Goal: Task Accomplishment & Management: Complete application form

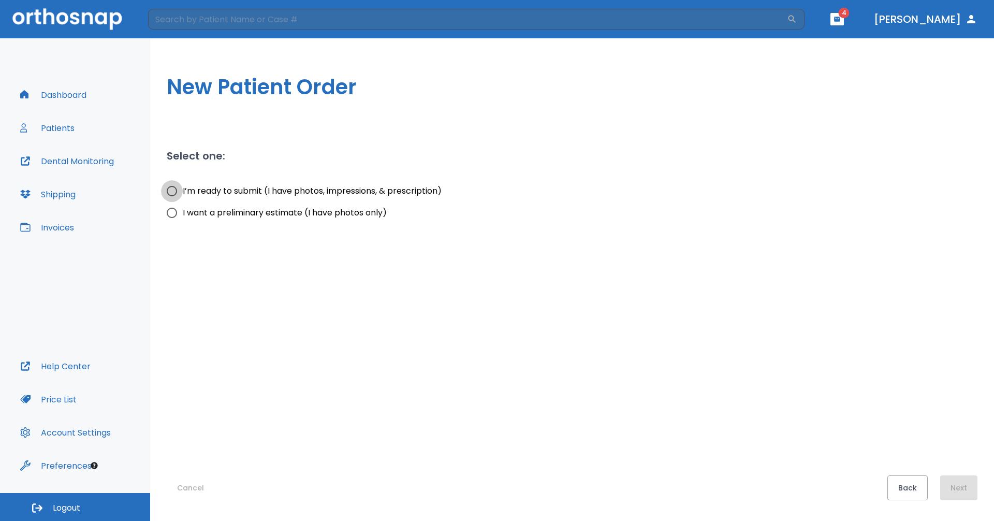
click at [173, 189] on input "I’m ready to submit (I have photos, impressions, & prescription)" at bounding box center [172, 191] width 22 height 22
radio input "true"
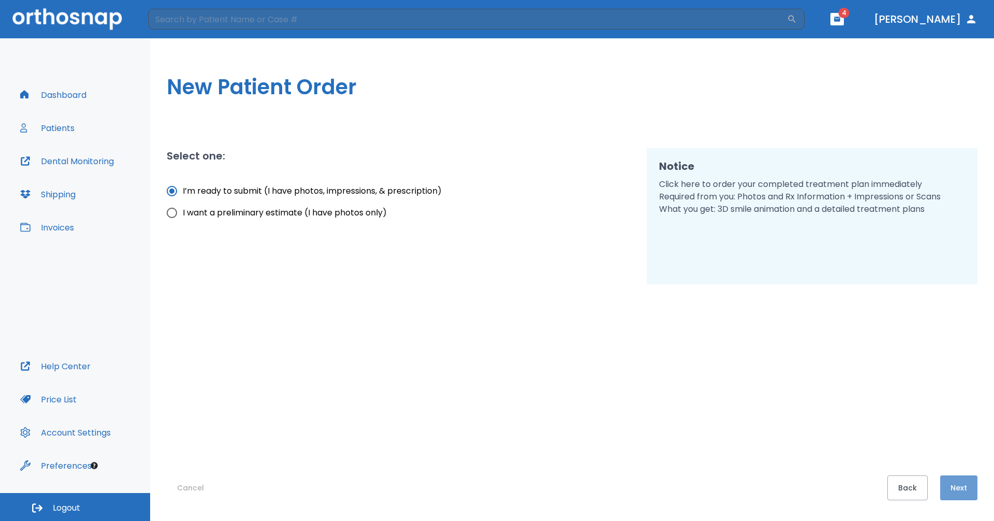
click at [964, 492] on button "Next" at bounding box center [958, 487] width 37 height 25
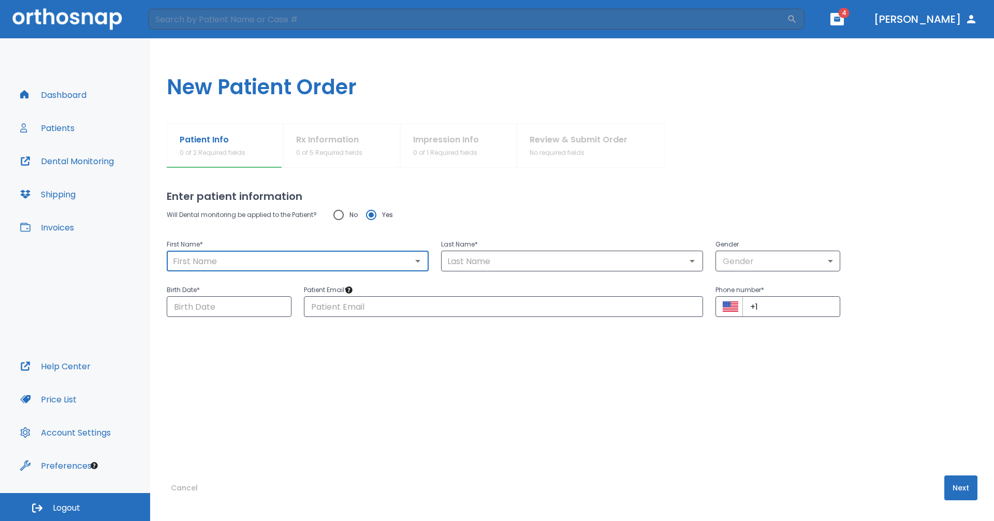
drag, startPoint x: 328, startPoint y: 255, endPoint x: 325, endPoint y: 262, distance: 8.4
click at [325, 262] on input "text" at bounding box center [298, 261] width 256 height 14
type input "Muna"
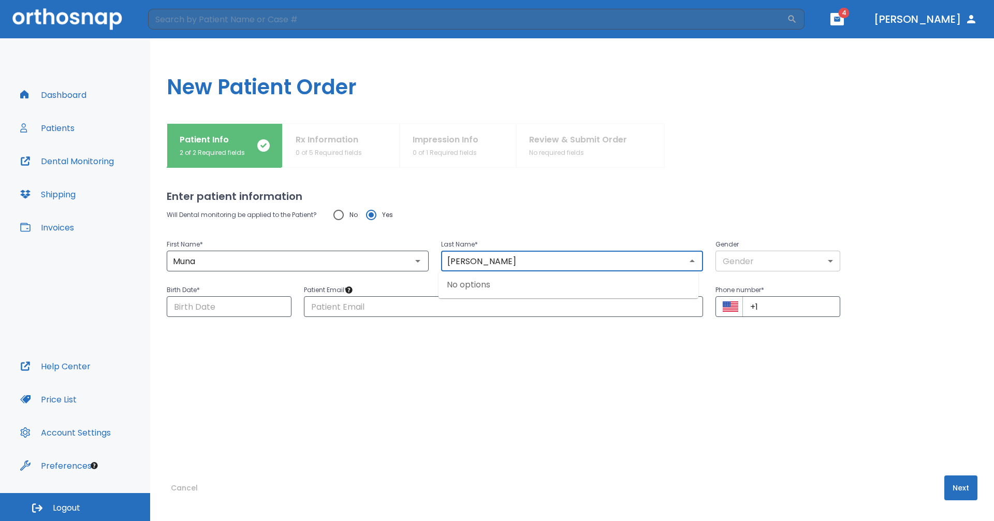
type input "[PERSON_NAME]"
click at [774, 261] on body "​ 4 [PERSON_NAME] Dashboard Patients Dental Monitoring Shipping Invoices Help C…" at bounding box center [497, 260] width 994 height 521
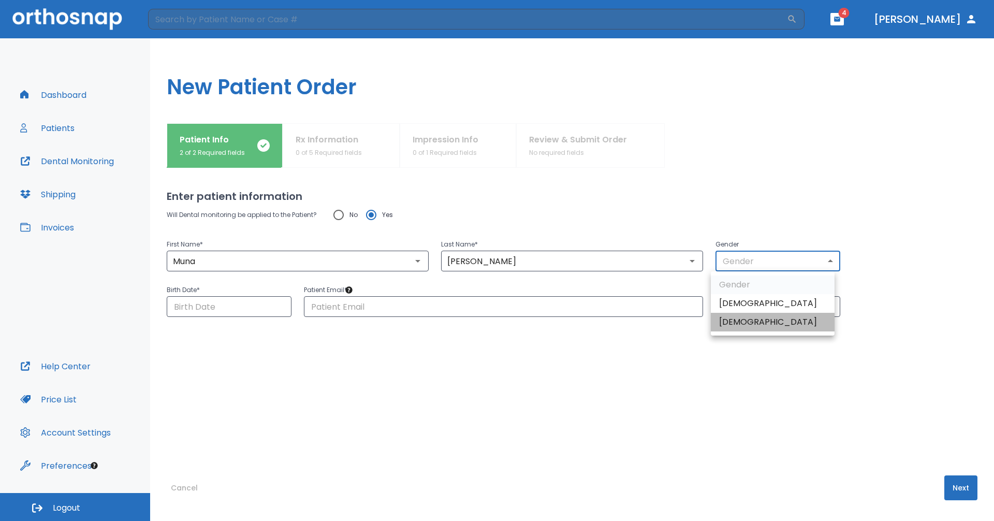
click at [767, 315] on li "[DEMOGRAPHIC_DATA]" at bounding box center [773, 322] width 124 height 19
type input "0"
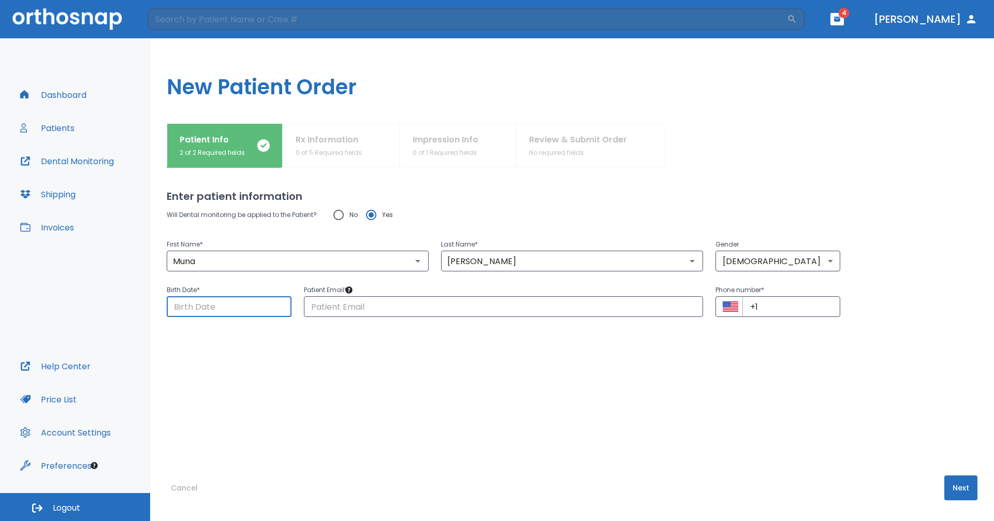
click at [251, 302] on input "Choose date" at bounding box center [229, 306] width 125 height 21
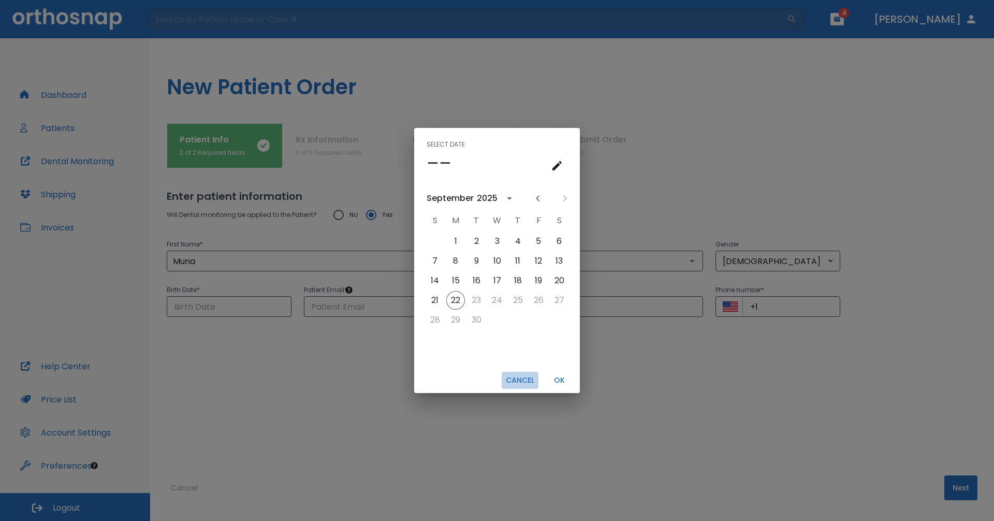
click at [521, 385] on button "Cancel" at bounding box center [519, 380] width 37 height 17
type input "[DATE]"
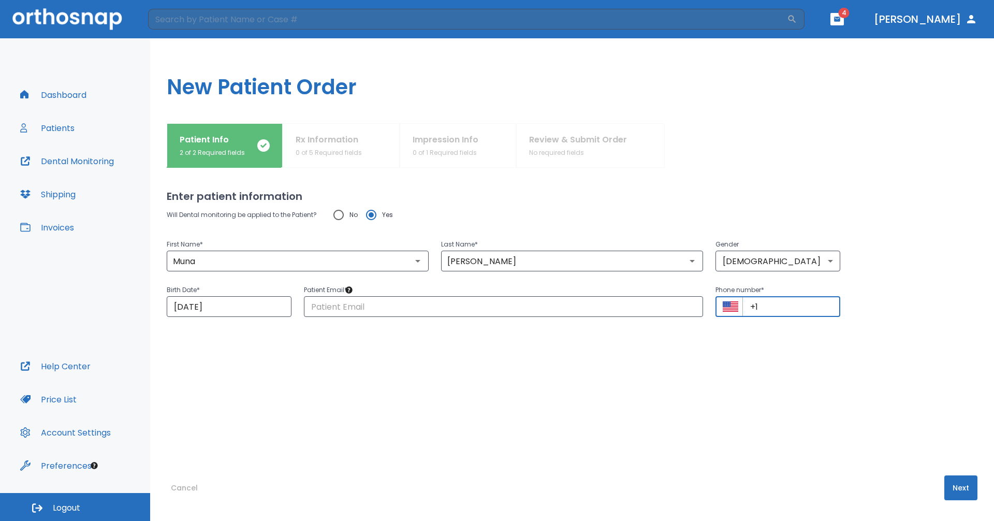
paste input "[PHONE_NUMBER]"
type input "[PHONE_NUMBER]"
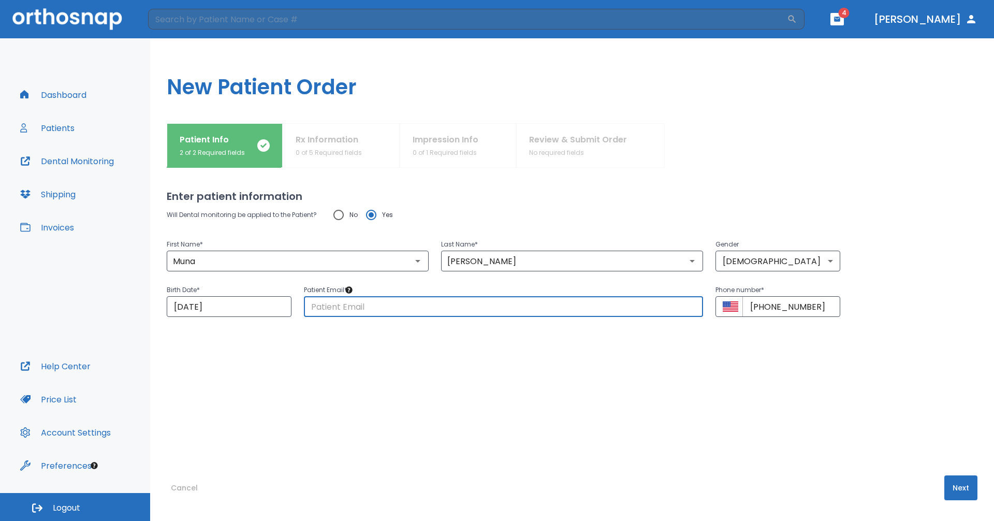
paste input "[PERSON_NAME][EMAIL_ADDRESS][PERSON_NAME][DOMAIN_NAME]"
type input "[PERSON_NAME][EMAIL_ADDRESS][PERSON_NAME][DOMAIN_NAME]"
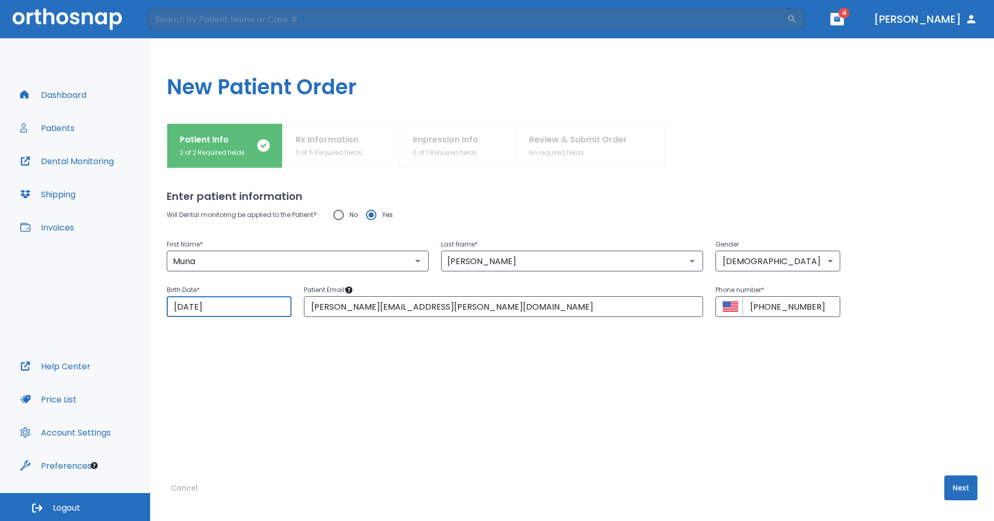
drag, startPoint x: 234, startPoint y: 305, endPoint x: 124, endPoint y: 307, distance: 110.8
click at [73, 307] on div "Dashboard Patients Dental Monitoring Shipping Invoices Help Center Price List A…" at bounding box center [497, 279] width 994 height 482
drag, startPoint x: 241, startPoint y: 306, endPoint x: 227, endPoint y: 306, distance: 14.5
click at [227, 306] on input "09/22/2025" at bounding box center [229, 306] width 125 height 21
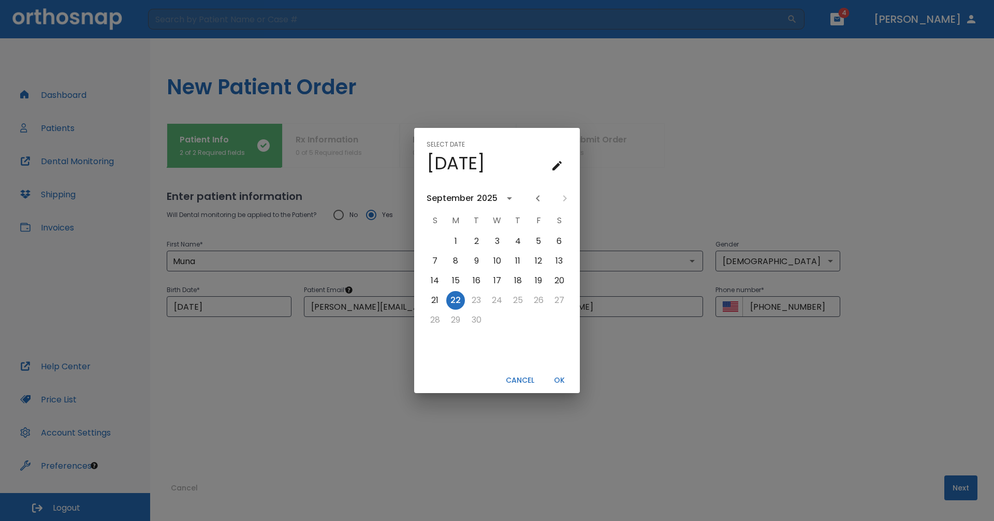
click at [489, 197] on div "2025" at bounding box center [487, 198] width 21 height 12
click at [450, 328] on button "1987" at bounding box center [442, 328] width 37 height 19
click at [540, 198] on icon "Previous month" at bounding box center [538, 198] width 12 height 12
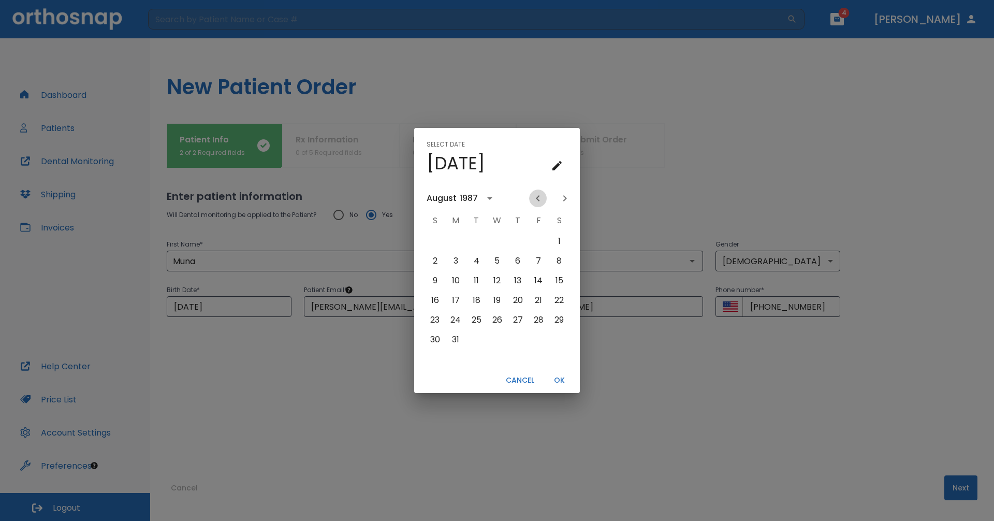
click at [540, 198] on icon "Previous month" at bounding box center [538, 198] width 12 height 12
click at [541, 198] on icon "Previous month" at bounding box center [538, 198] width 12 height 12
click at [542, 199] on icon "Previous month" at bounding box center [538, 198] width 12 height 12
click at [478, 261] on button "7" at bounding box center [476, 261] width 19 height 19
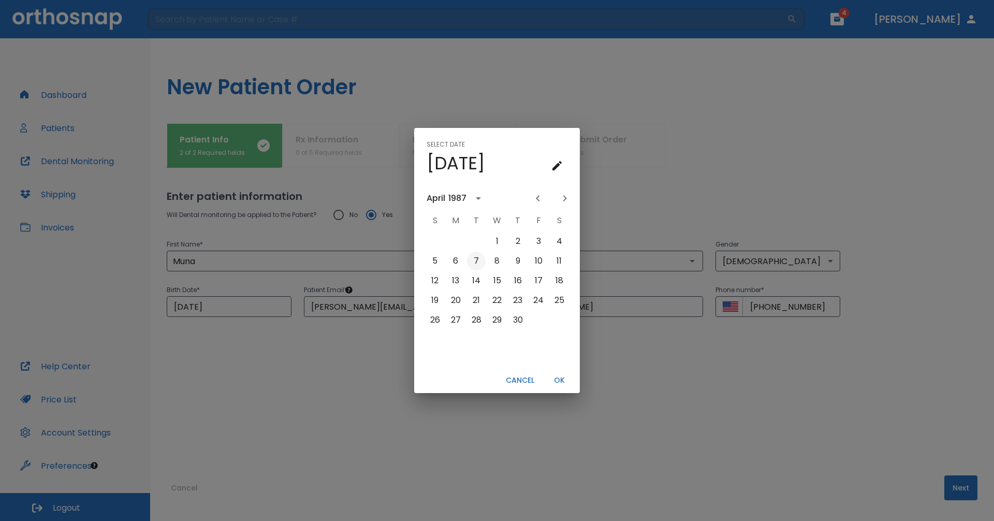
type input "04/07/1987"
click at [559, 377] on button "OK" at bounding box center [558, 380] width 33 height 17
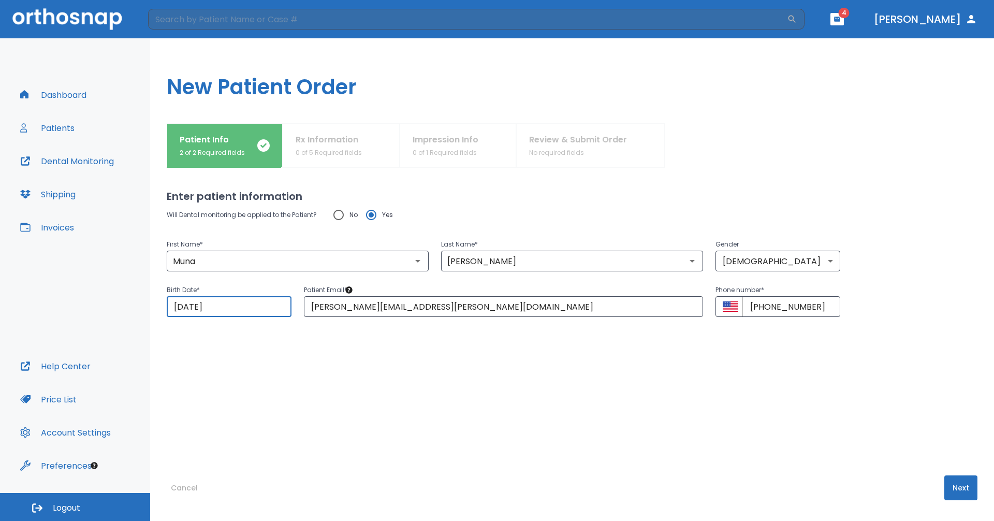
click at [947, 488] on button "Next" at bounding box center [960, 487] width 33 height 25
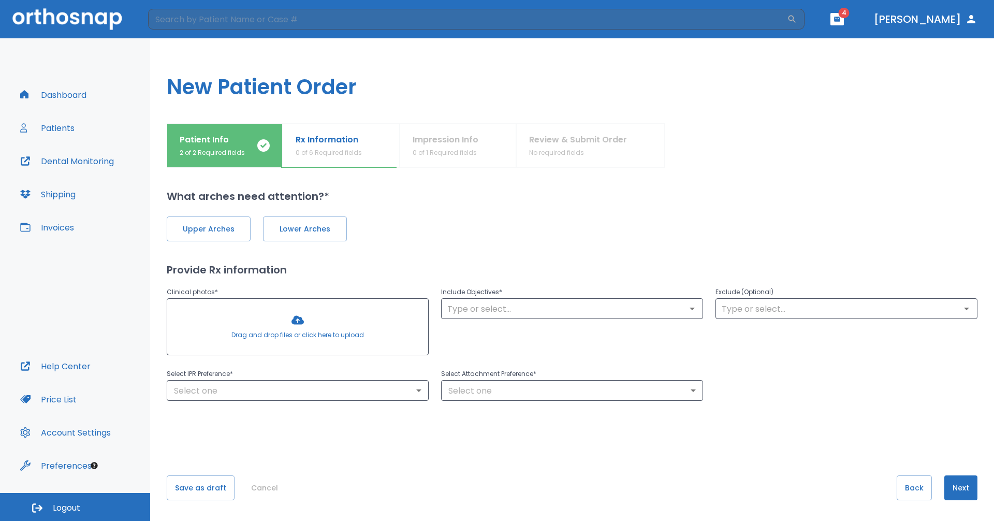
drag, startPoint x: 222, startPoint y: 224, endPoint x: 254, endPoint y: 223, distance: 32.6
click at [221, 224] on span "Upper Arches" at bounding box center [209, 229] width 62 height 11
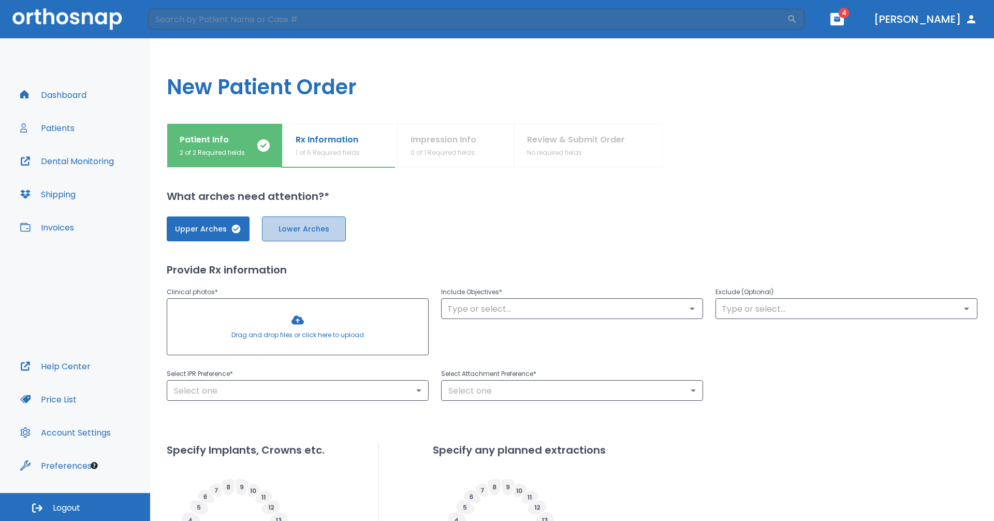
click at [297, 222] on button "Lower Arches" at bounding box center [304, 228] width 84 height 25
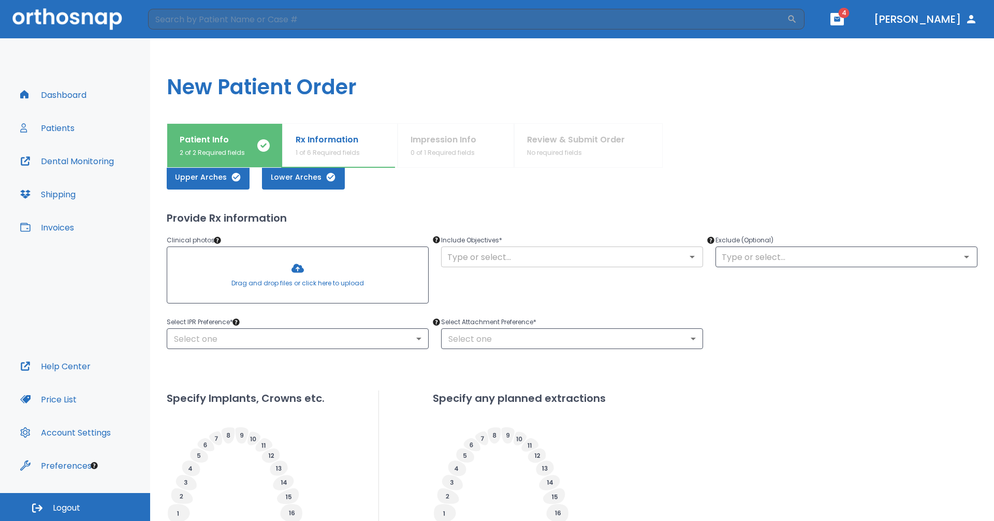
click at [535, 258] on input "text" at bounding box center [572, 256] width 256 height 14
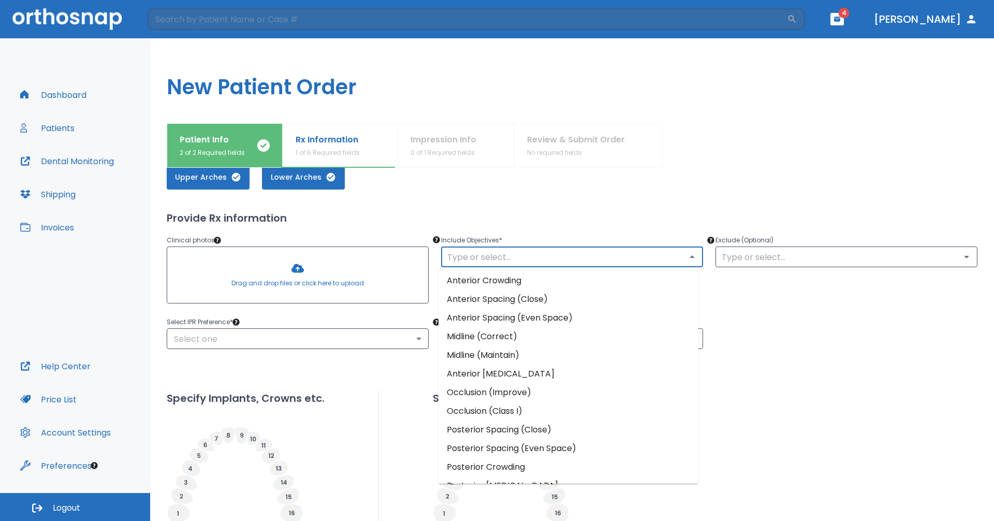
click at [535, 258] on input "text" at bounding box center [572, 256] width 256 height 14
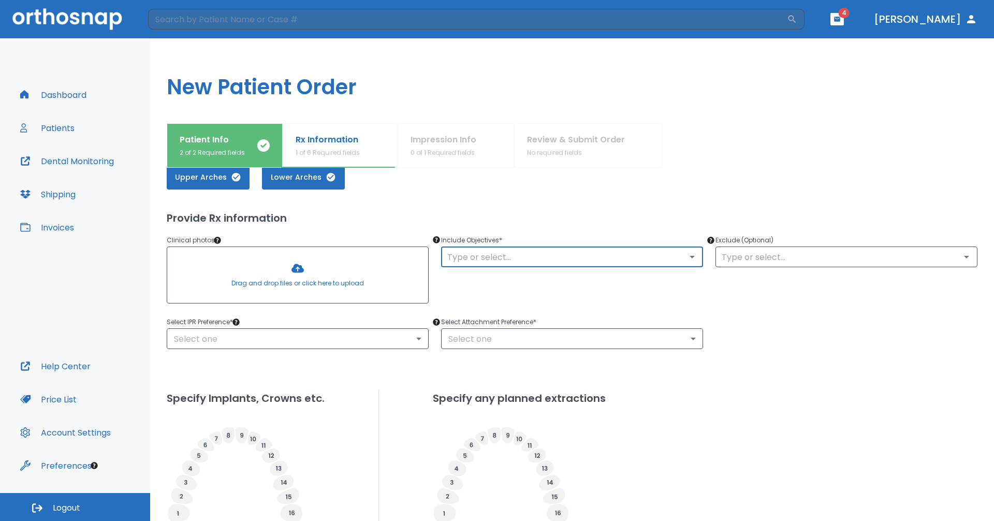
click at [471, 248] on div "​" at bounding box center [572, 256] width 262 height 21
click at [672, 261] on input "text" at bounding box center [572, 256] width 256 height 14
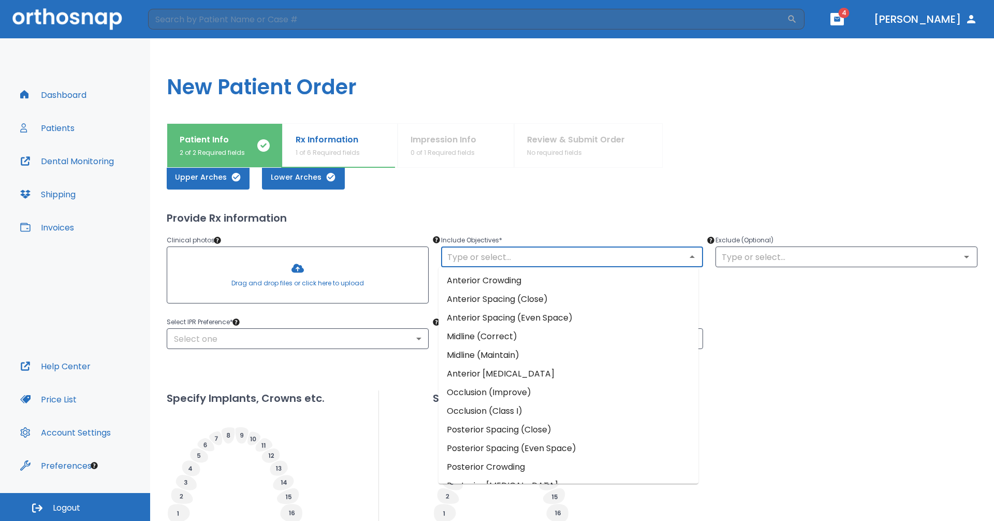
click at [625, 293] on li "Anterior Spacing (Close)" at bounding box center [568, 299] width 260 height 19
click at [570, 259] on input "text" at bounding box center [572, 256] width 256 height 14
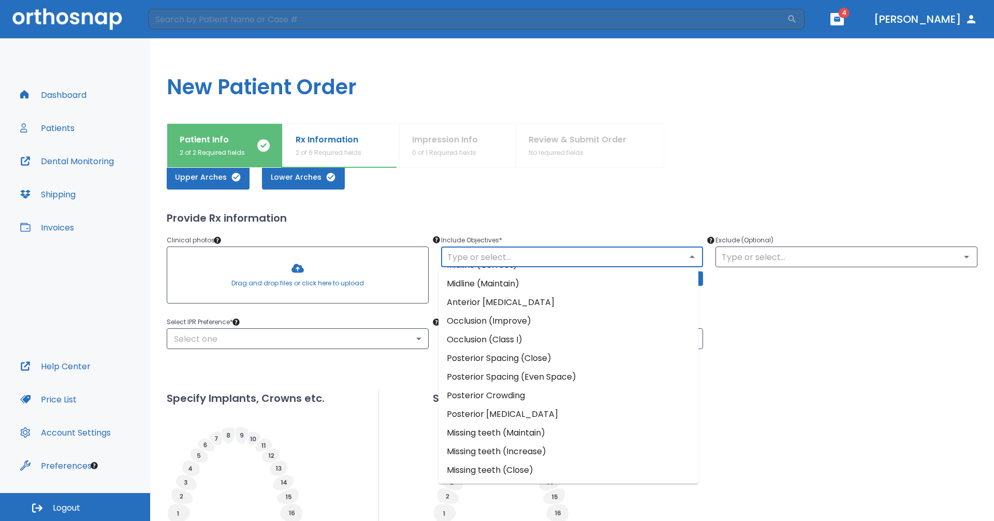
scroll to position [20, 0]
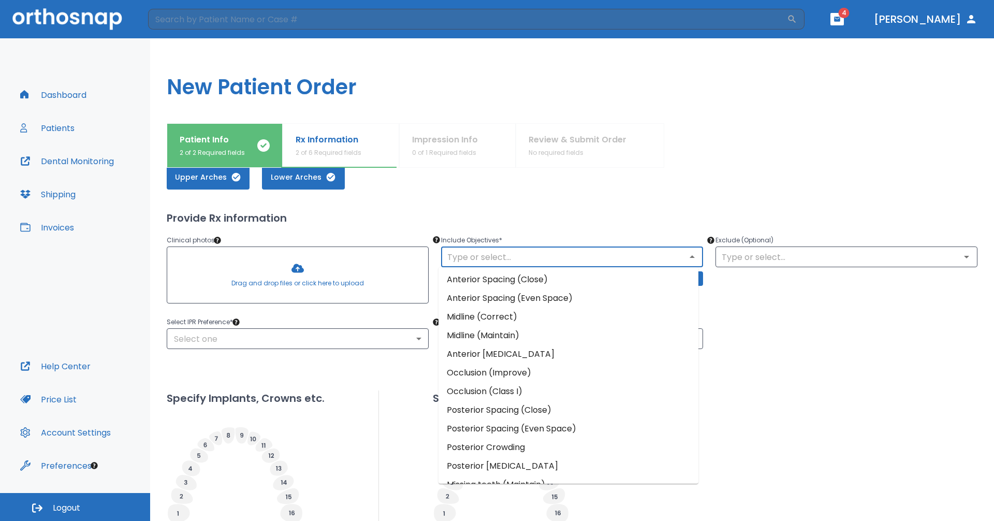
click at [565, 368] on li "Occlusion (Improve)" at bounding box center [568, 372] width 260 height 19
click at [609, 259] on input "text" at bounding box center [572, 256] width 256 height 14
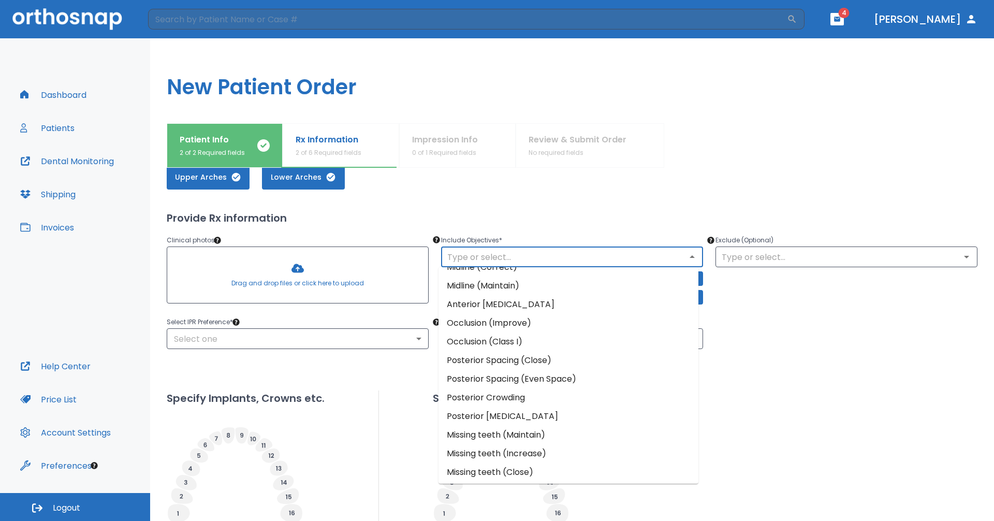
scroll to position [71, 0]
click at [738, 262] on input "text" at bounding box center [846, 256] width 256 height 14
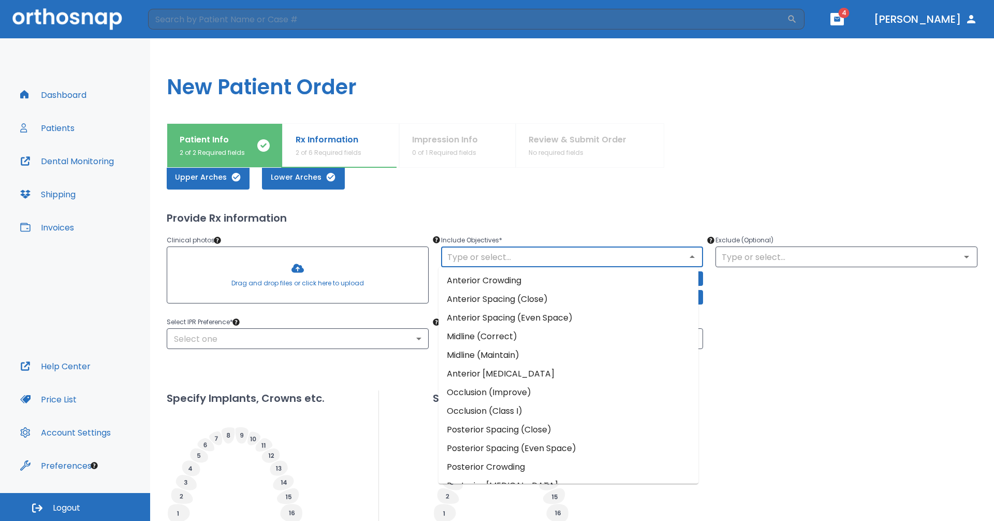
click at [622, 253] on input "text" at bounding box center [572, 256] width 256 height 14
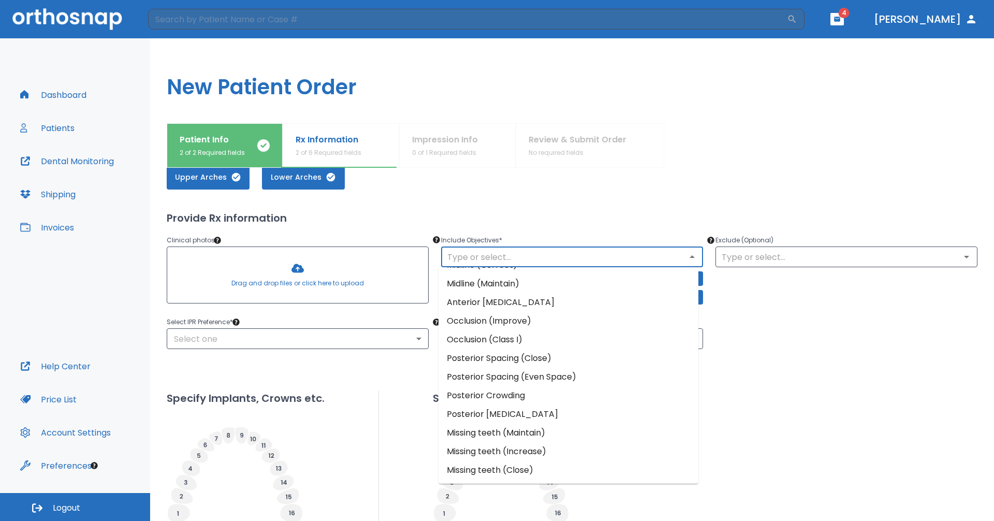
scroll to position [0, 0]
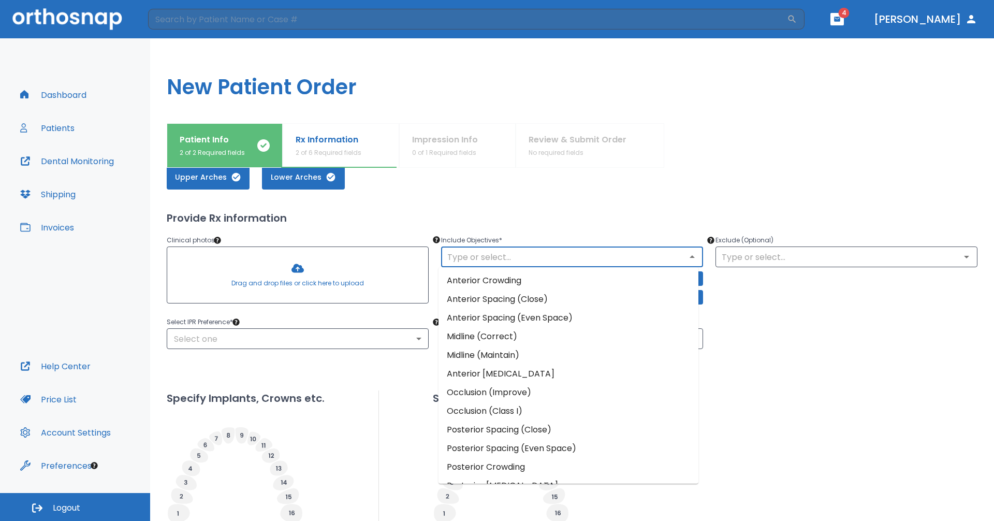
click at [553, 340] on li "Midline (Correct)" at bounding box center [568, 336] width 260 height 19
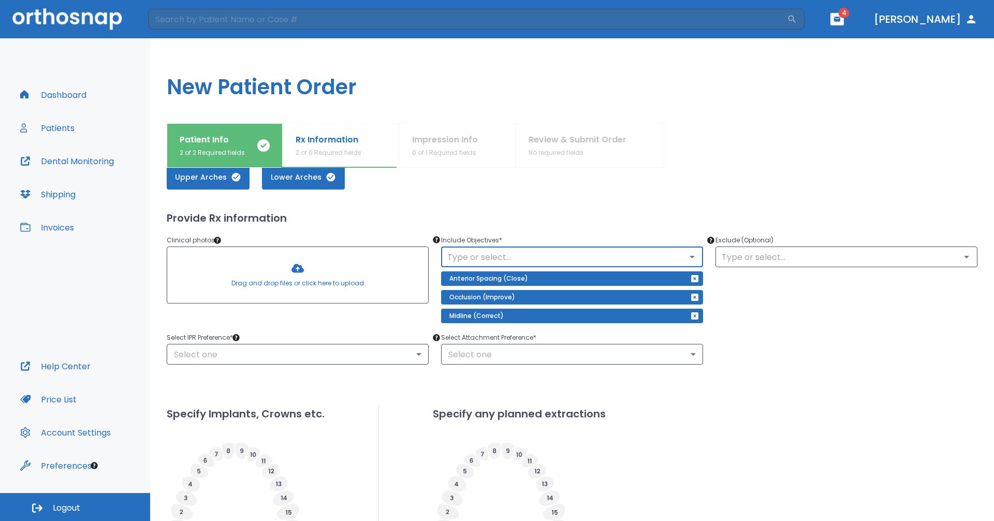
click at [577, 257] on input "text" at bounding box center [572, 256] width 256 height 14
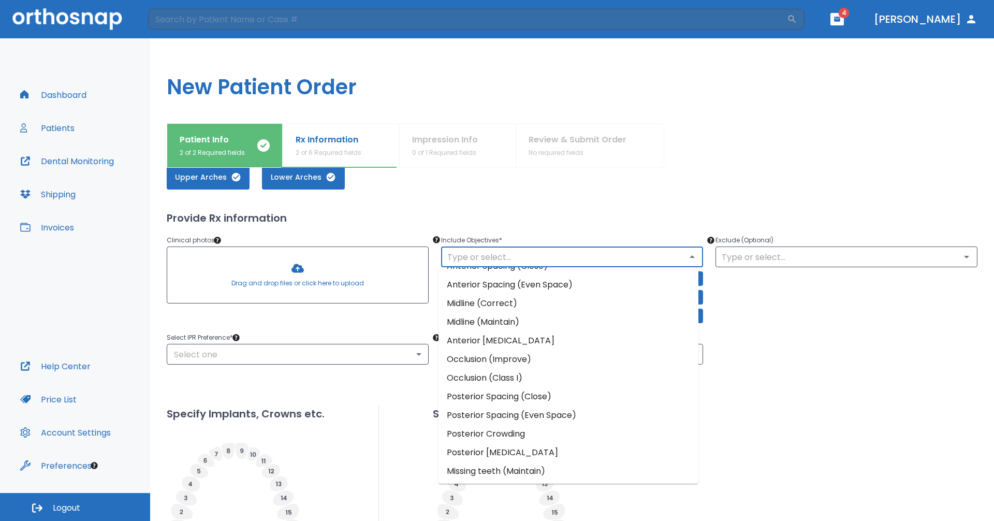
scroll to position [71, 0]
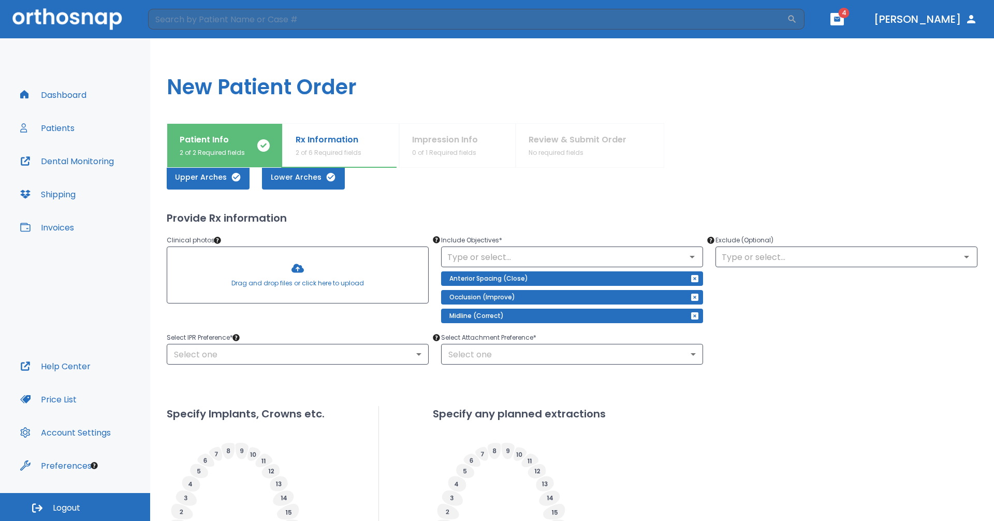
click at [881, 383] on div "Upper Arches Lower Arches Provide Rx information Clinical photos * Drag and dro…" at bounding box center [572, 398] width 810 height 492
click at [328, 352] on body "​ 4 Dr. Ahmed Dashboard Patients Dental Monitoring Shipping Invoices Help Cente…" at bounding box center [497, 260] width 994 height 521
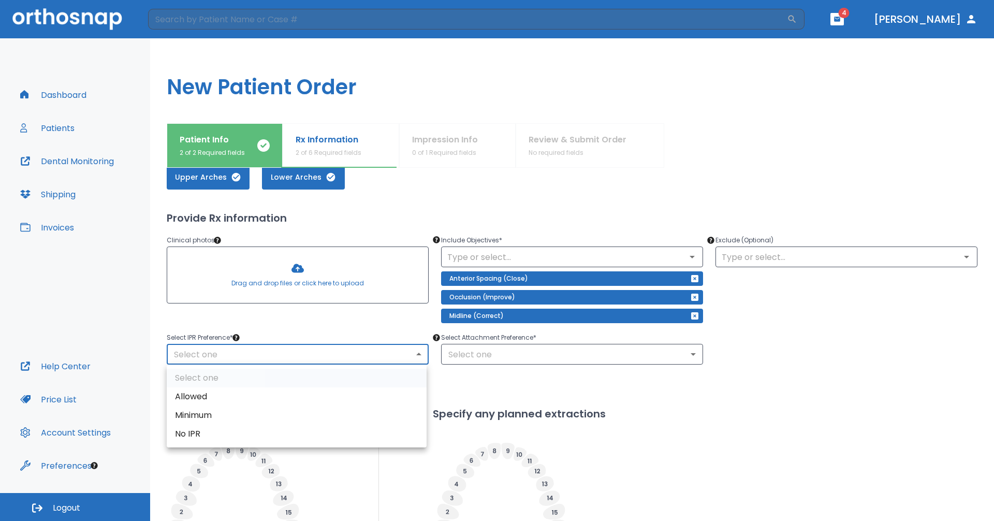
click at [310, 409] on li "Minimum" at bounding box center [297, 415] width 260 height 19
type input "2"
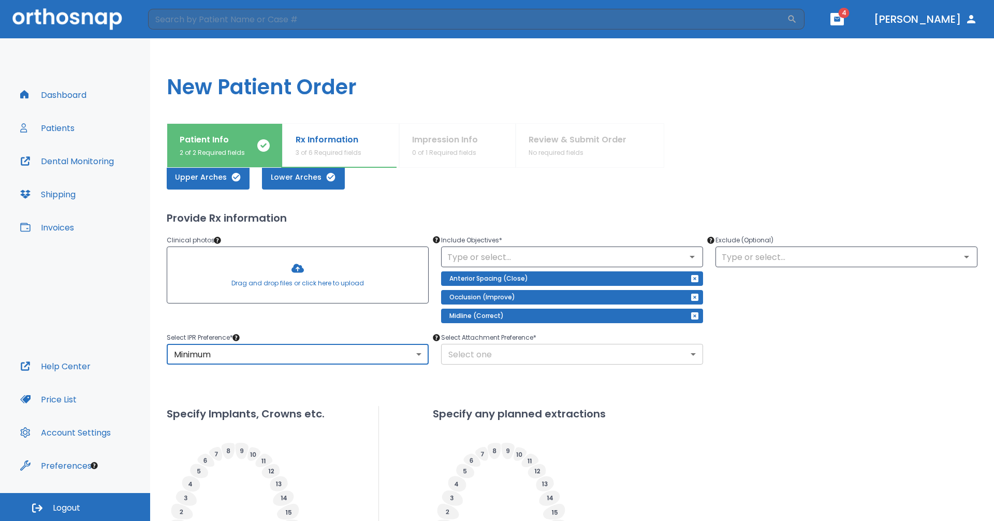
click at [477, 356] on body "​ 4 Dr. Ahmed Dashboard Patients Dental Monitoring Shipping Invoices Help Cente…" at bounding box center [497, 260] width 994 height 521
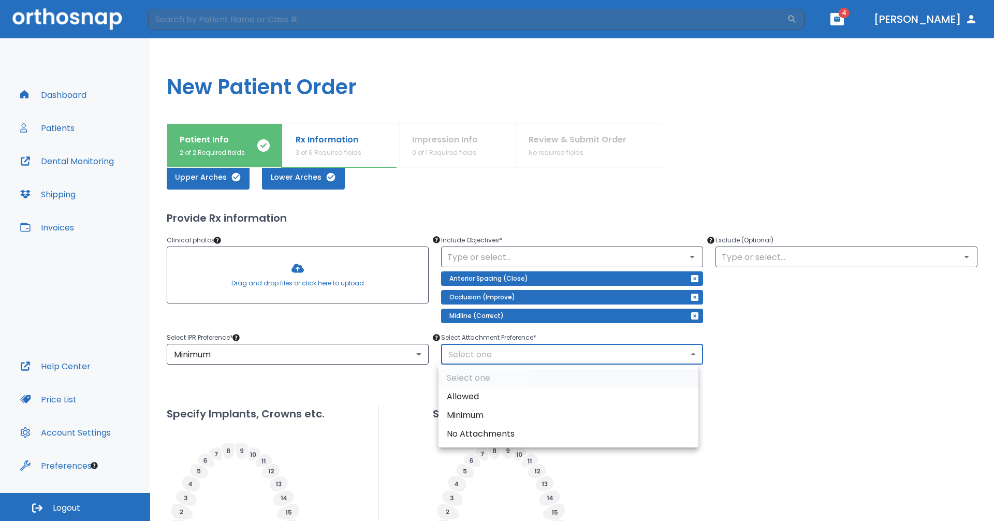
click at [479, 414] on li "Minimum" at bounding box center [568, 415] width 260 height 19
type input "2"
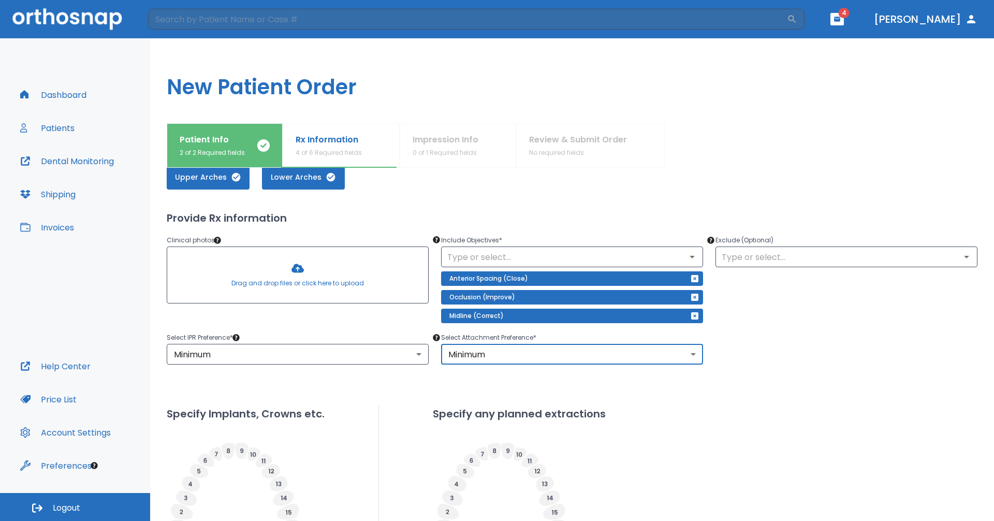
click at [801, 324] on div "Select IPR Preference * Minimum 2 ​ Select Attachment Preference * Minimum 2 ​" at bounding box center [565, 342] width 823 height 46
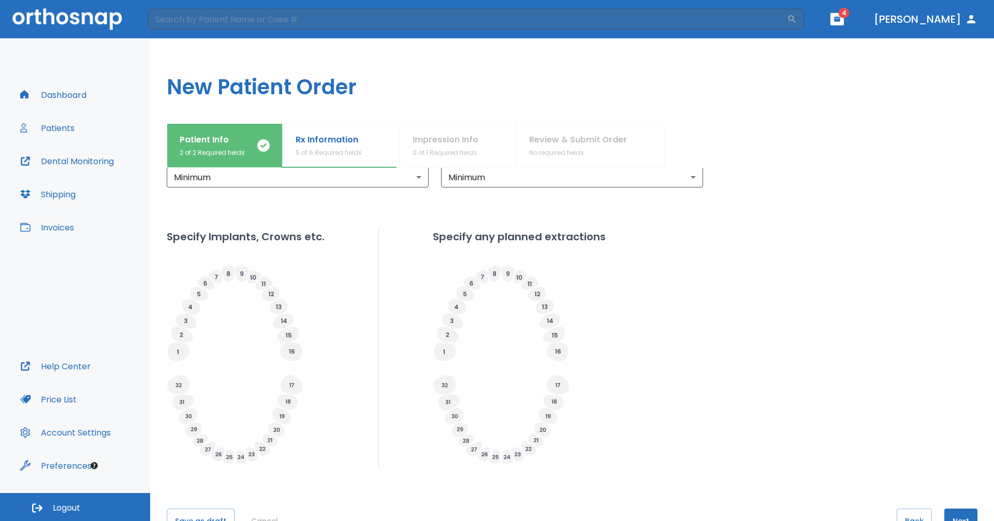
scroll to position [279, 0]
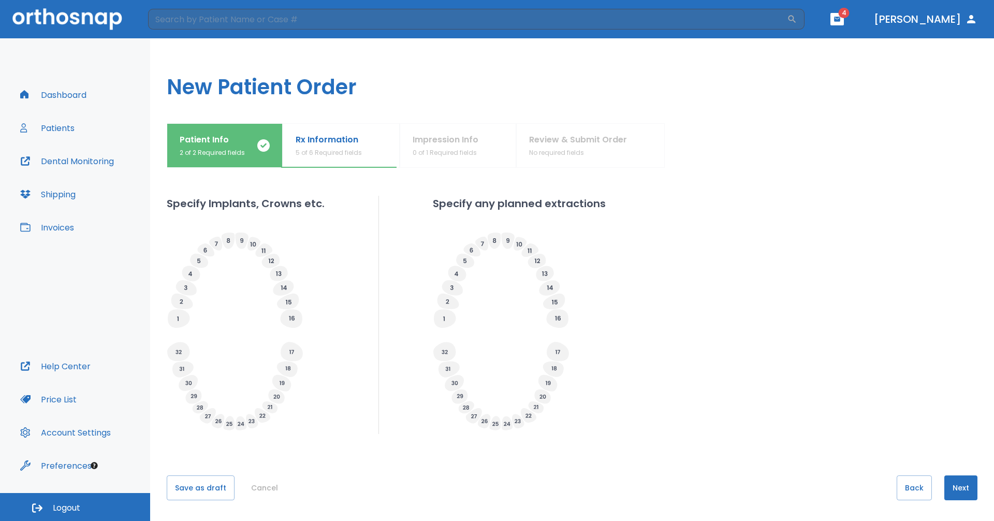
click at [951, 484] on button "Next" at bounding box center [960, 487] width 33 height 25
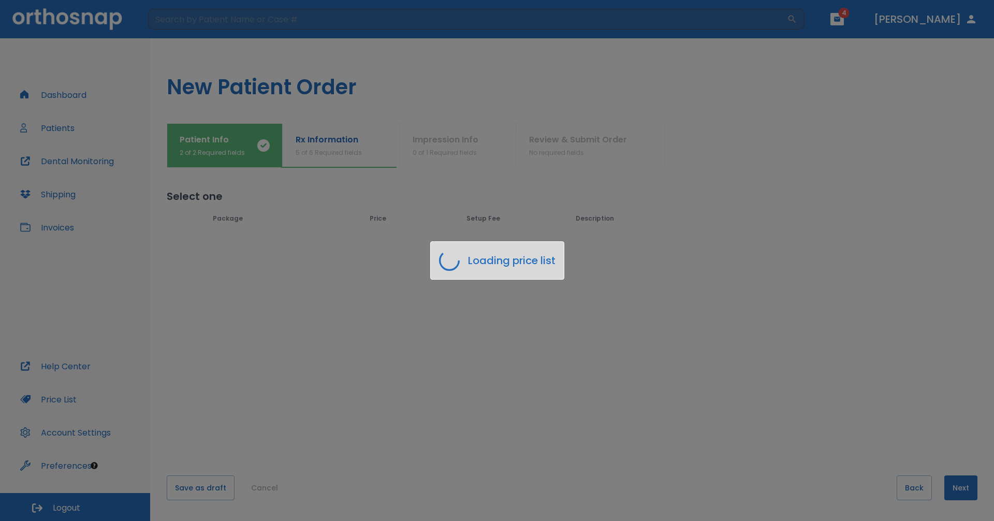
scroll to position [0, 0]
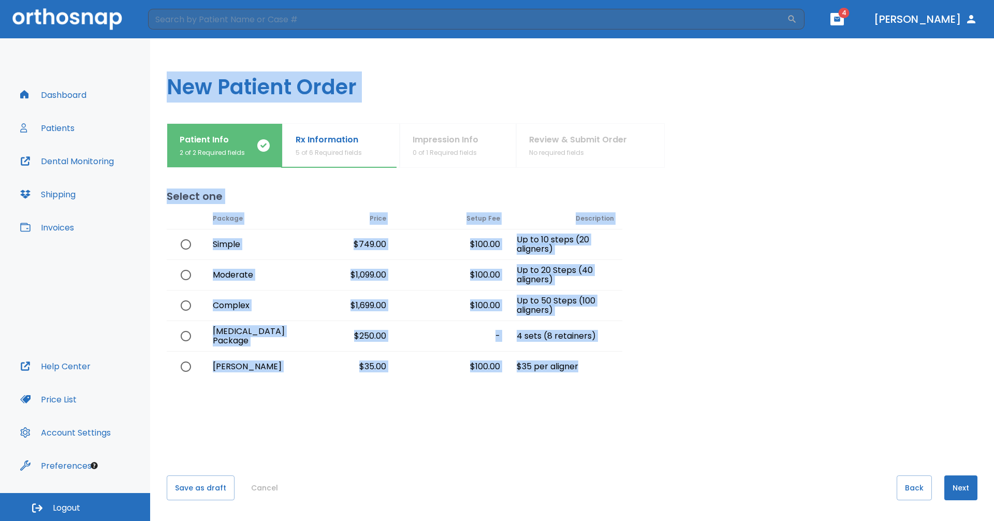
drag, startPoint x: 626, startPoint y: 250, endPoint x: 149, endPoint y: 189, distance: 481.1
click at [149, 189] on div "Dashboard Patients Dental Monitoring Shipping Invoices Help Center Price List A…" at bounding box center [497, 279] width 994 height 482
click at [775, 240] on div at bounding box center [799, 272] width 355 height 219
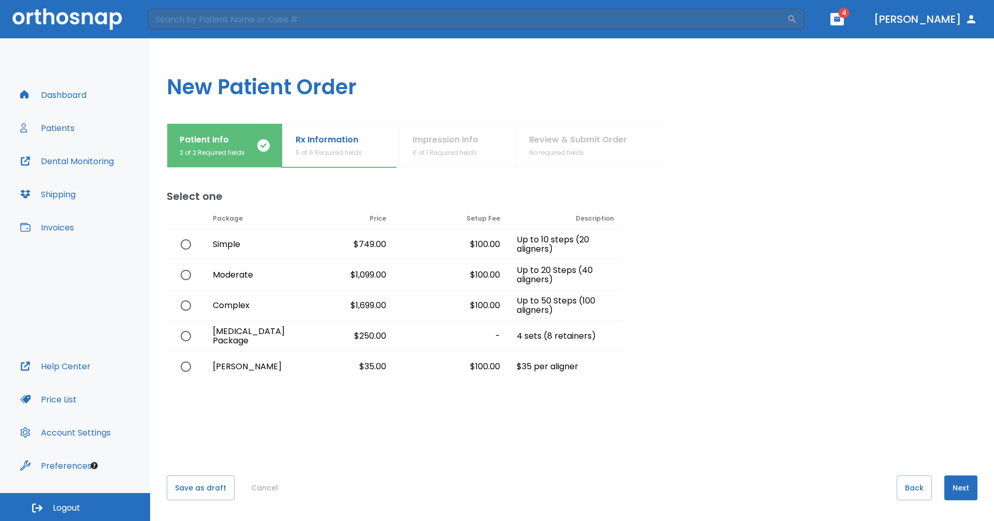
click at [188, 272] on input "radio" at bounding box center [186, 275] width 22 height 22
radio input "true"
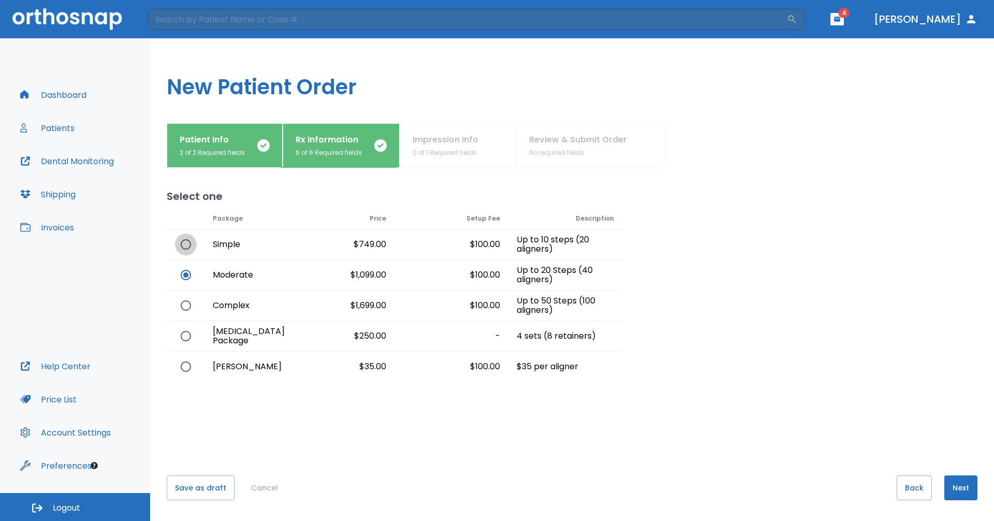
click at [188, 245] on input "radio" at bounding box center [186, 244] width 22 height 22
radio input "true"
click at [185, 274] on input "radio" at bounding box center [186, 275] width 22 height 22
radio input "true"
radio input "false"
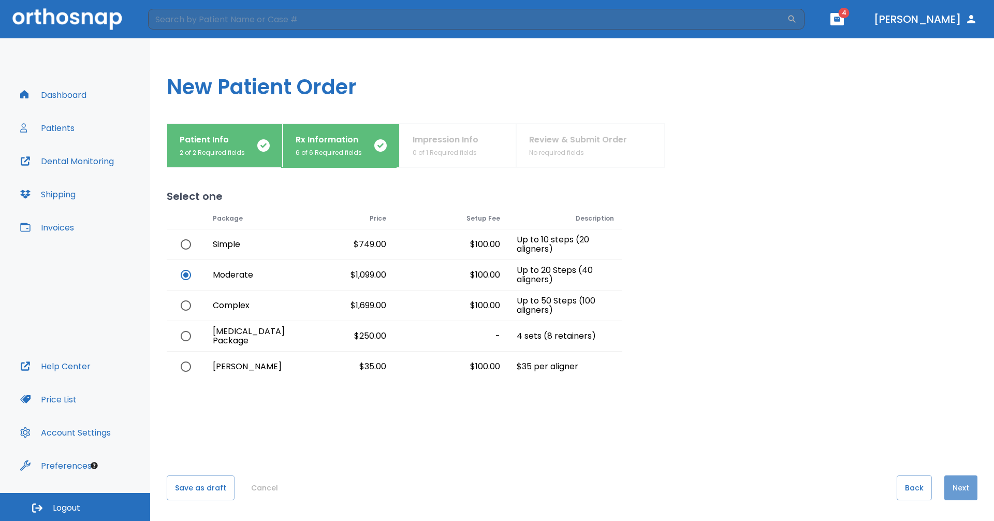
click at [963, 491] on button "Next" at bounding box center [960, 487] width 33 height 25
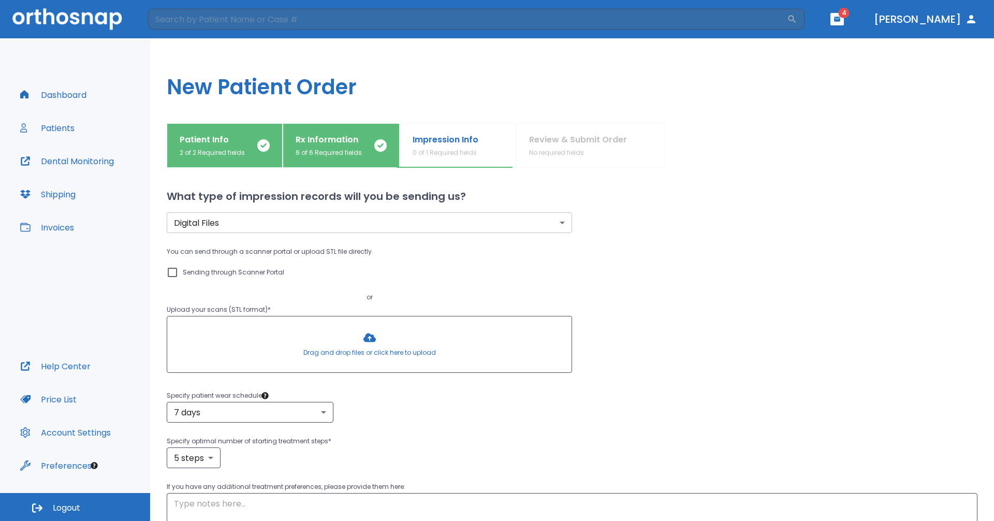
click at [455, 215] on body "​ 4 Dr. Ahmed Dashboard Patients Dental Monitoring Shipping Invoices Help Cente…" at bounding box center [497, 260] width 994 height 521
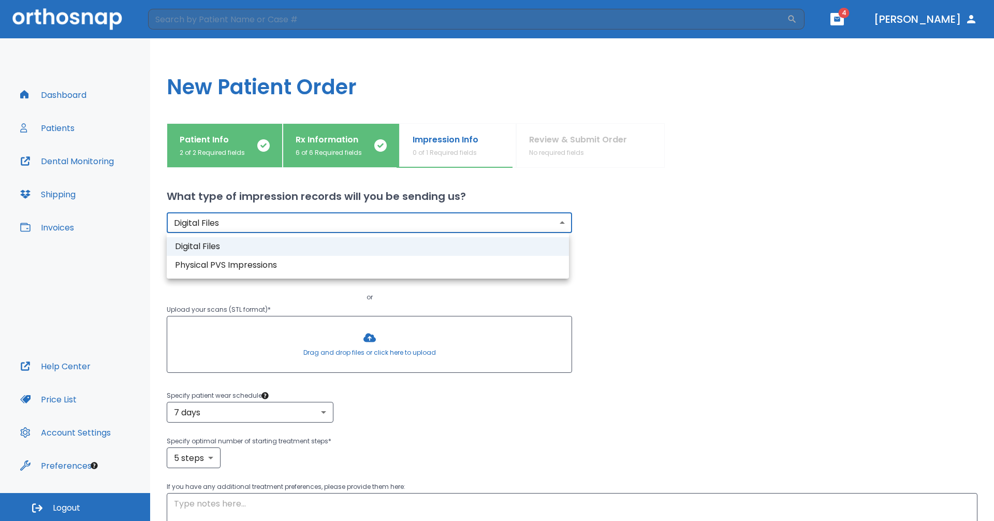
click at [455, 215] on div at bounding box center [497, 260] width 994 height 521
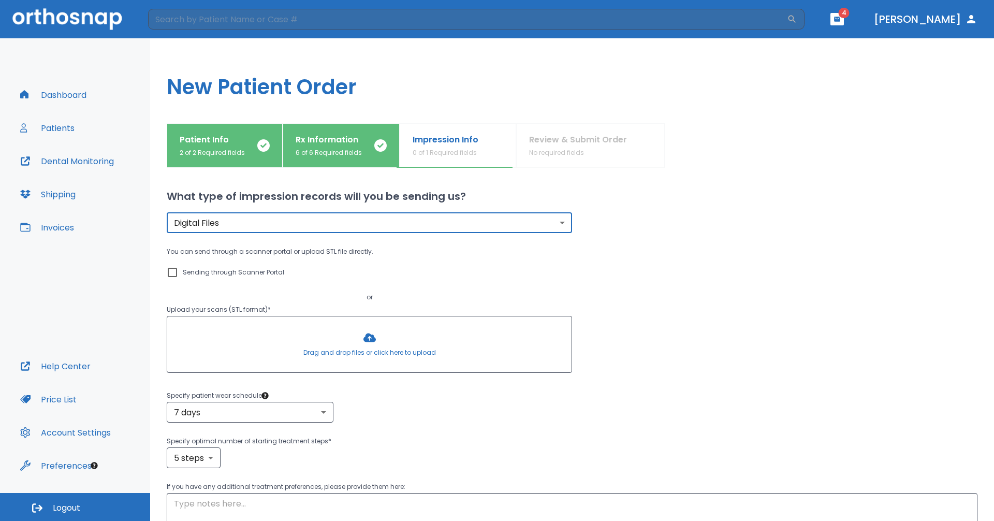
click at [169, 270] on input "Sending through Scanner Portal" at bounding box center [172, 272] width 12 height 12
checkbox input "true"
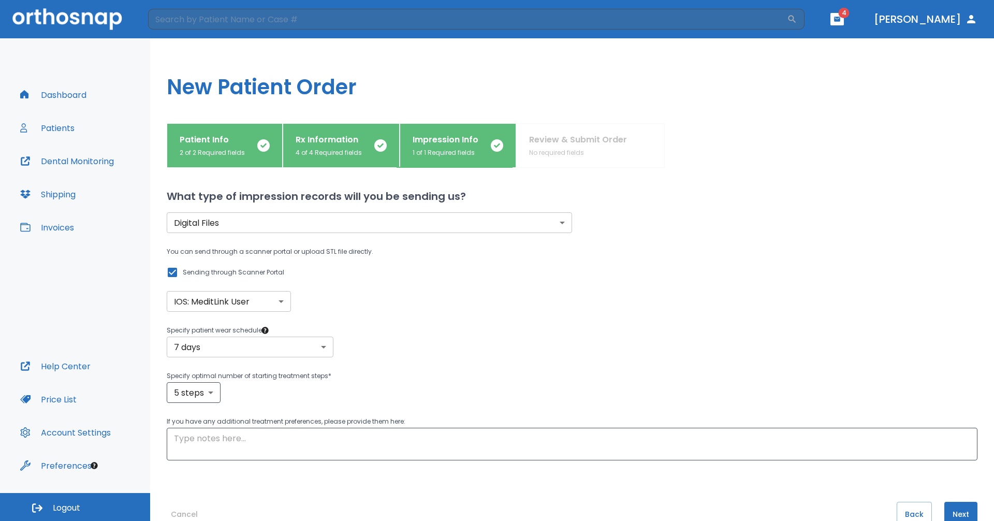
click at [301, 350] on body "​ 4 Dr. Ahmed Dashboard Patients Dental Monitoring Shipping Invoices Help Cente…" at bounding box center [497, 260] width 994 height 521
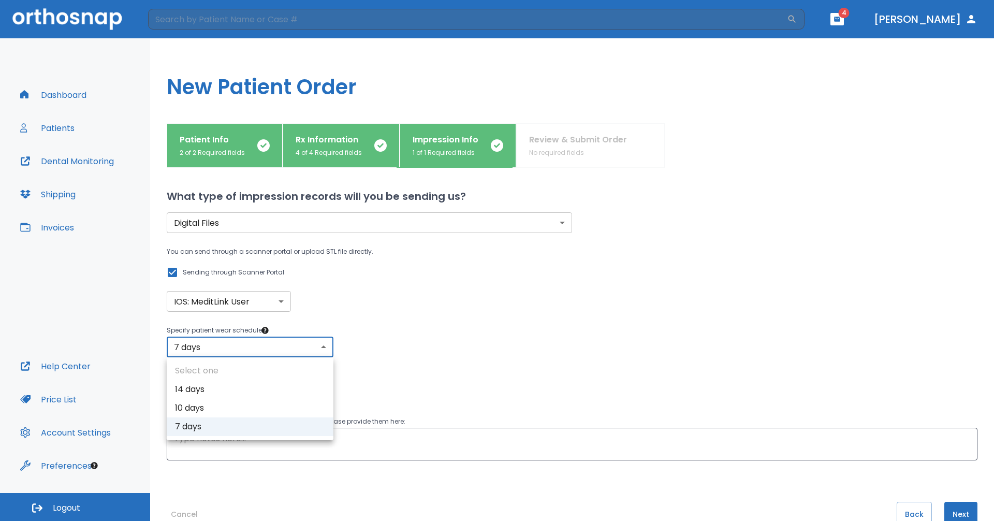
click at [301, 350] on div at bounding box center [497, 260] width 994 height 521
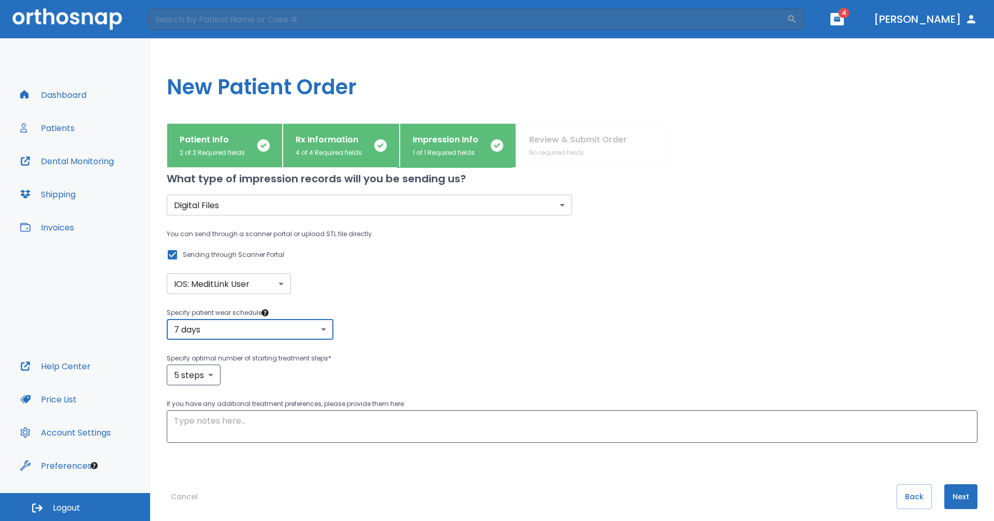
scroll to position [26, 0]
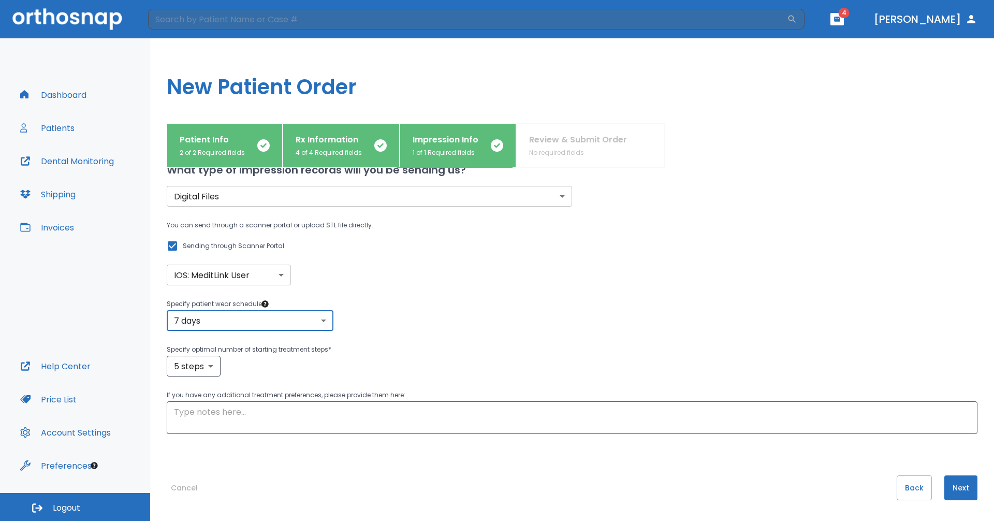
click at [954, 488] on button "Next" at bounding box center [960, 487] width 33 height 25
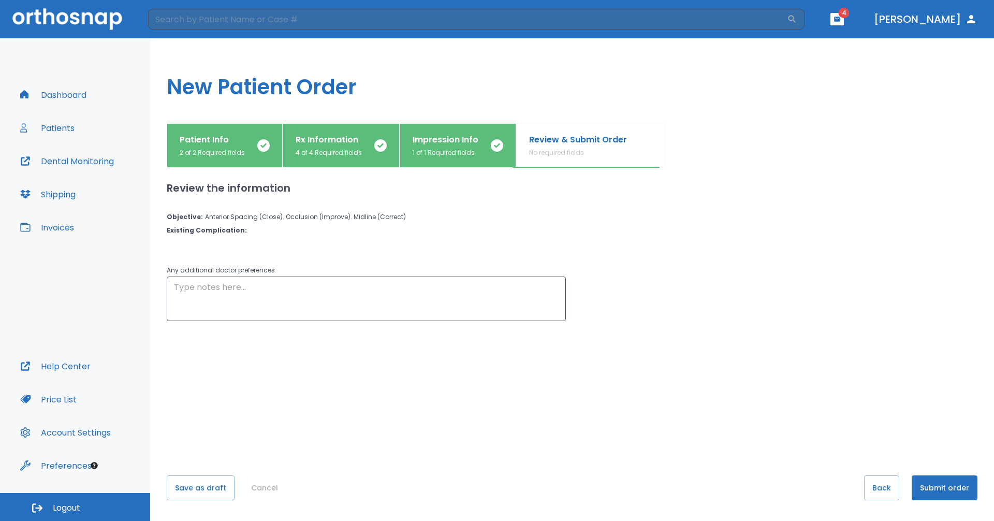
scroll to position [0, 0]
click at [948, 486] on button "Submit order" at bounding box center [944, 487] width 66 height 25
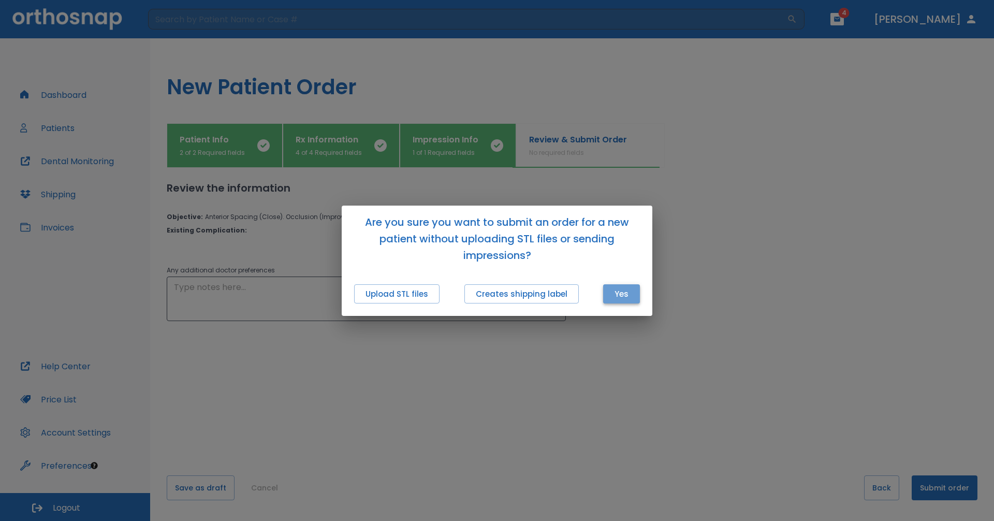
click at [607, 289] on button "Yes" at bounding box center [621, 293] width 37 height 19
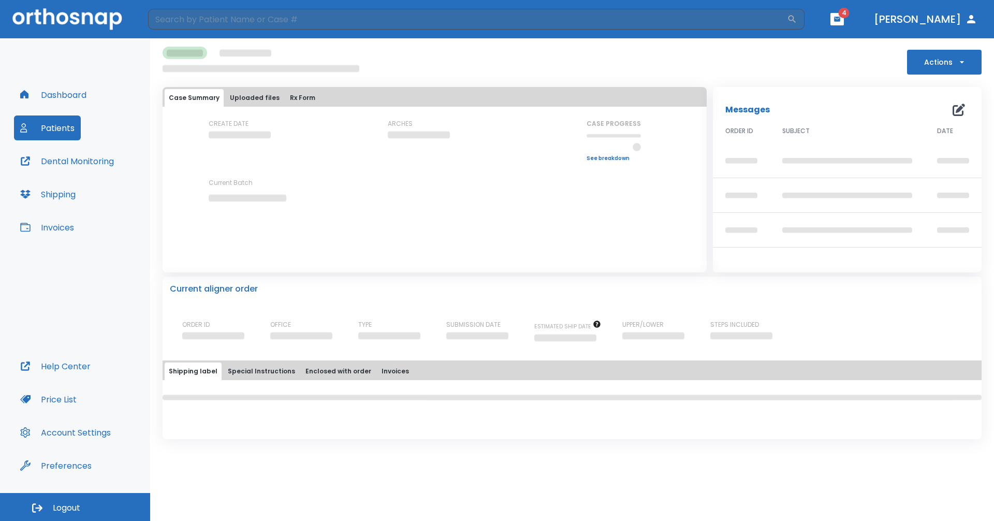
click at [689, 292] on div "Current aligner order" at bounding box center [572, 289] width 804 height 12
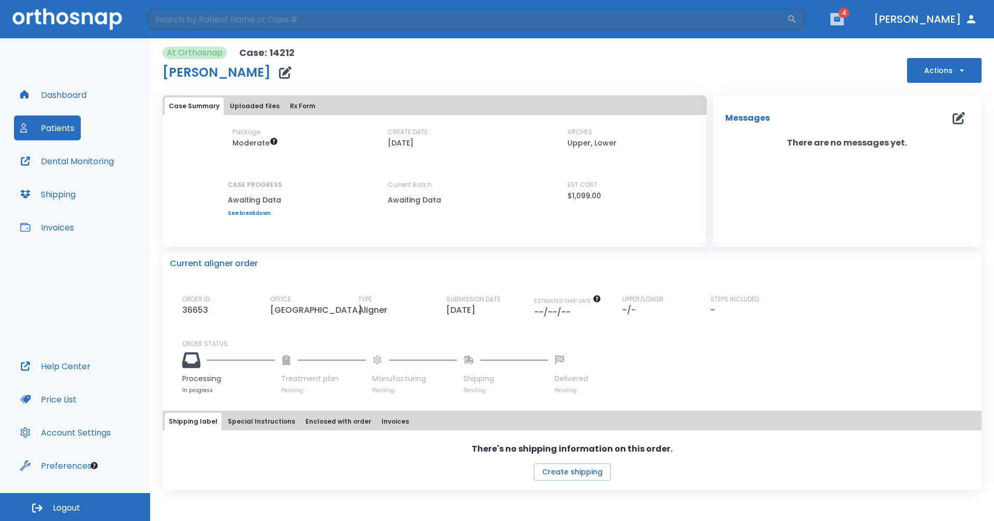
click at [840, 20] on icon "button" at bounding box center [837, 19] width 6 height 5
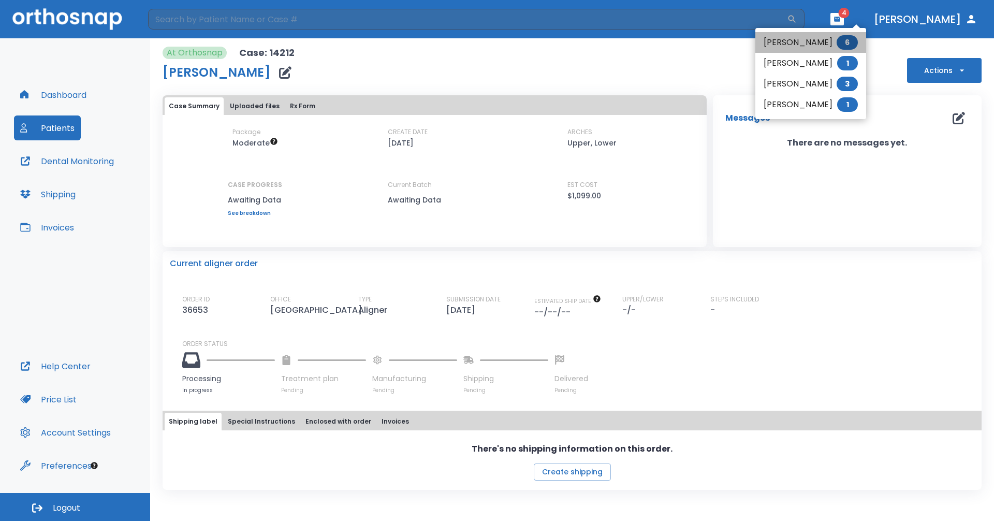
click at [858, 37] on span "6" at bounding box center [846, 42] width 21 height 14
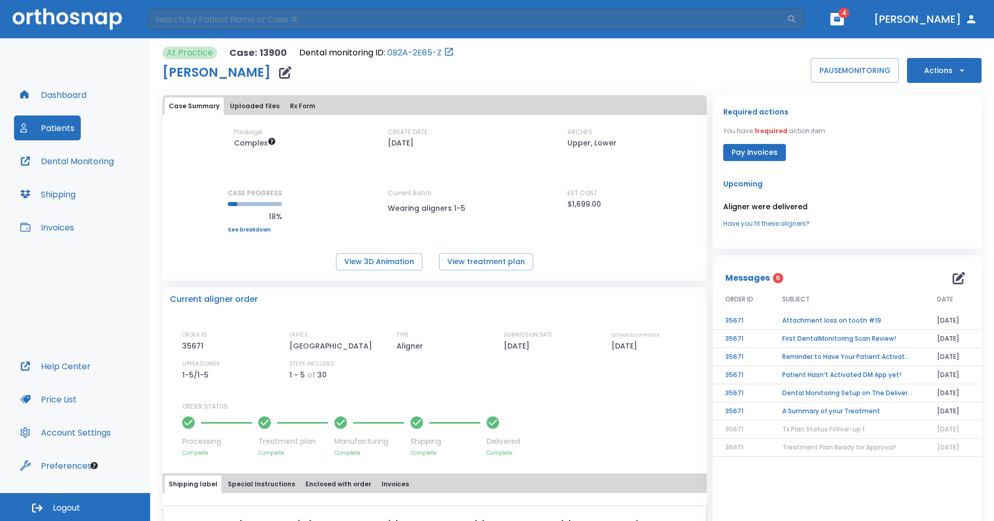
click at [847, 412] on td "A Summary of your Treatment" at bounding box center [847, 411] width 155 height 18
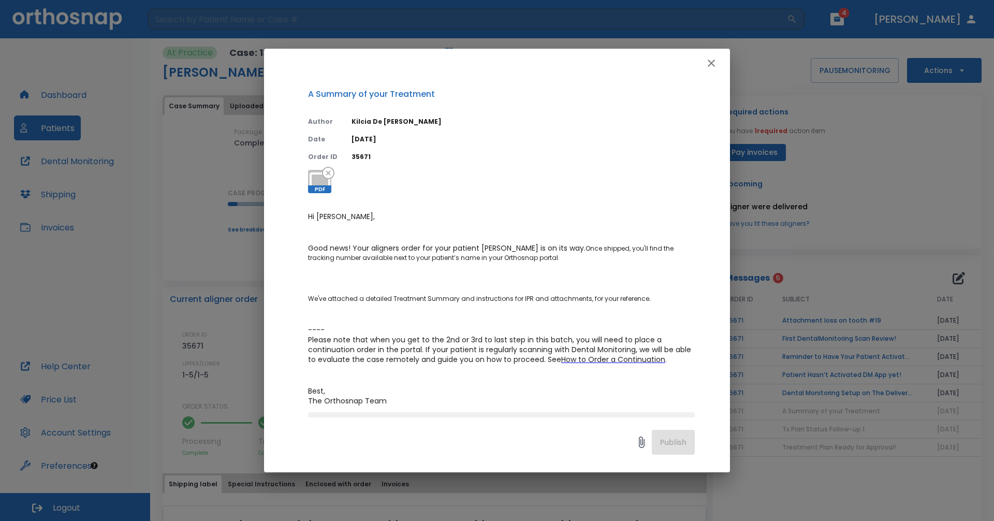
click at [712, 63] on icon "button" at bounding box center [710, 63] width 7 height 7
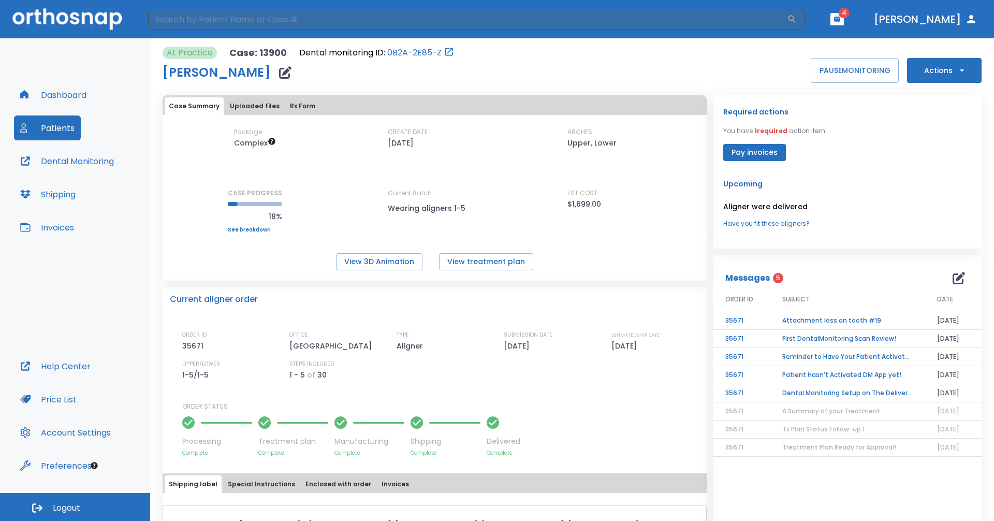
click at [858, 375] on td "Patient Hasn’t Activated DM App yet!" at bounding box center [847, 375] width 155 height 18
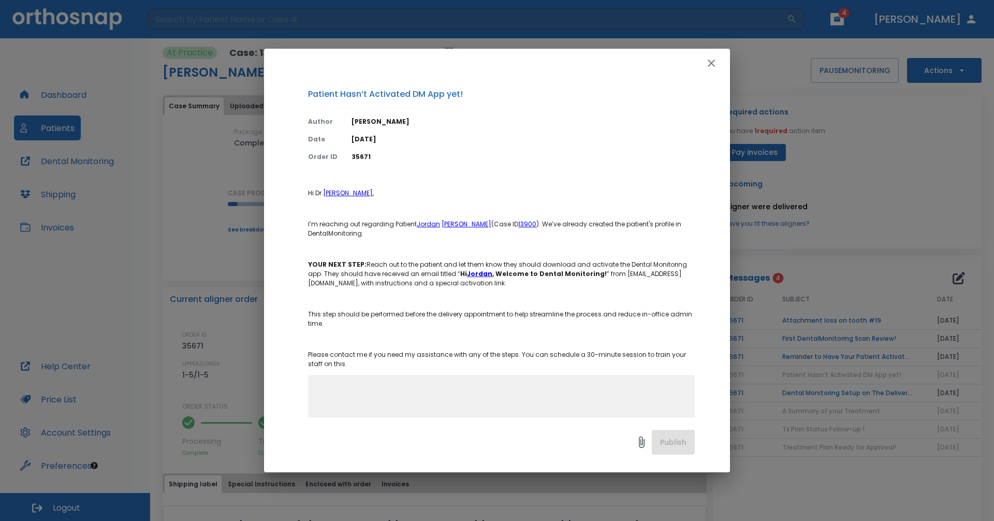
click at [711, 62] on icon "button" at bounding box center [711, 63] width 12 height 12
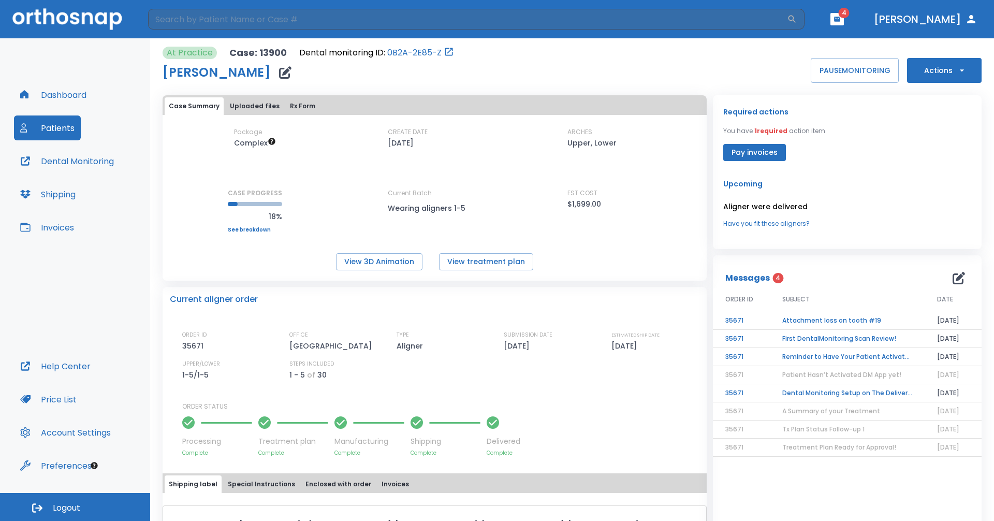
click at [824, 353] on td "Reminder to Have Your Patient Activate the Dental Monitoring App" at bounding box center [847, 357] width 155 height 18
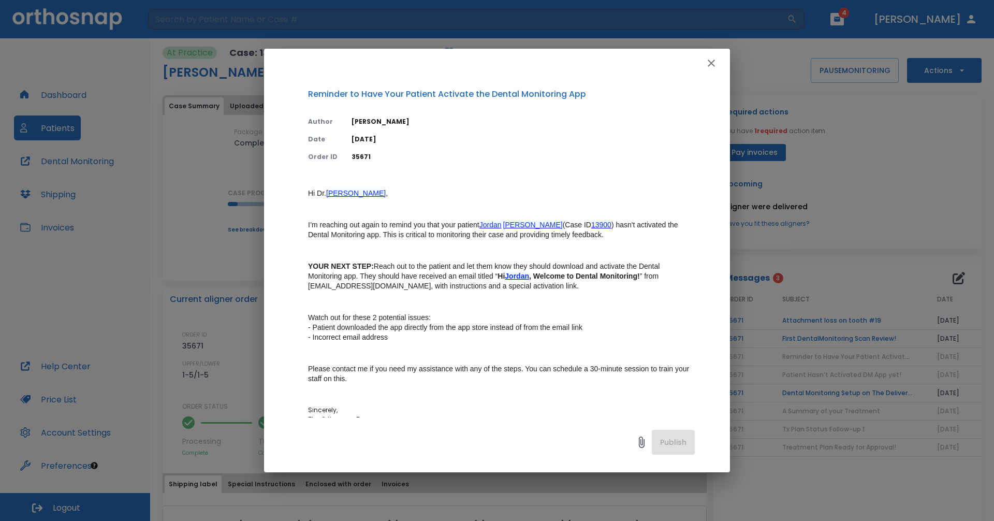
click at [710, 65] on icon "button" at bounding box center [711, 63] width 12 height 12
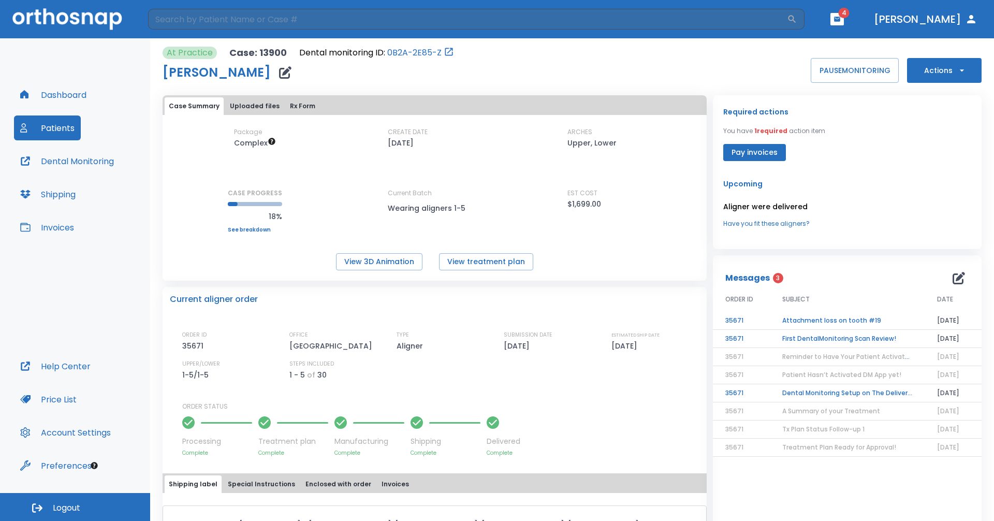
click at [859, 336] on td "First DentalMonitoring Scan Review!" at bounding box center [847, 339] width 155 height 18
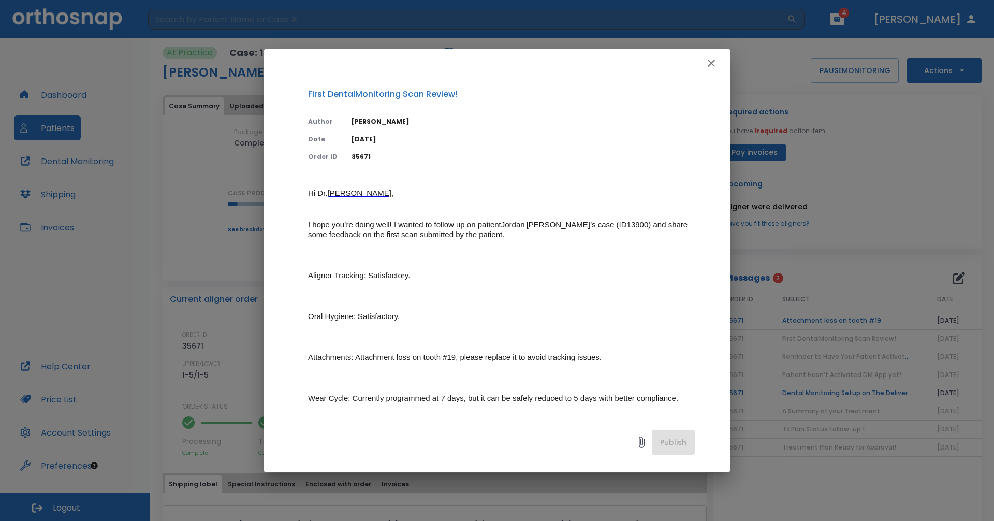
click at [709, 65] on icon "button" at bounding box center [710, 63] width 7 height 7
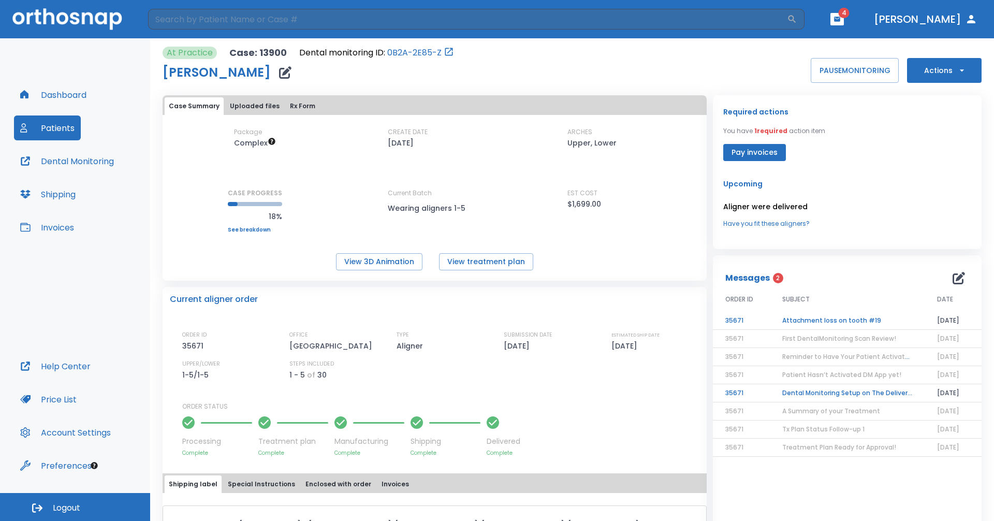
click at [798, 319] on td "Attachment loss on tooth #19" at bounding box center [847, 321] width 155 height 18
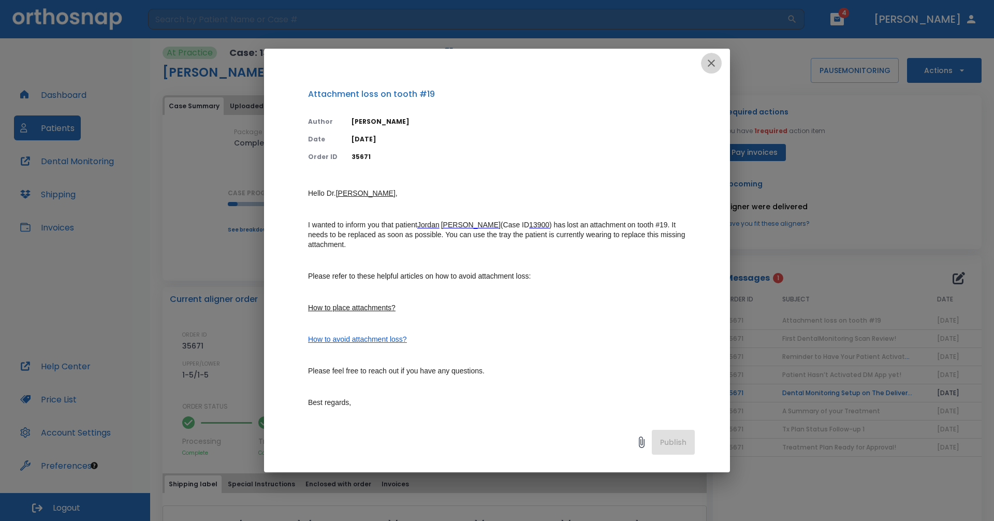
click at [716, 62] on icon "button" at bounding box center [711, 63] width 12 height 12
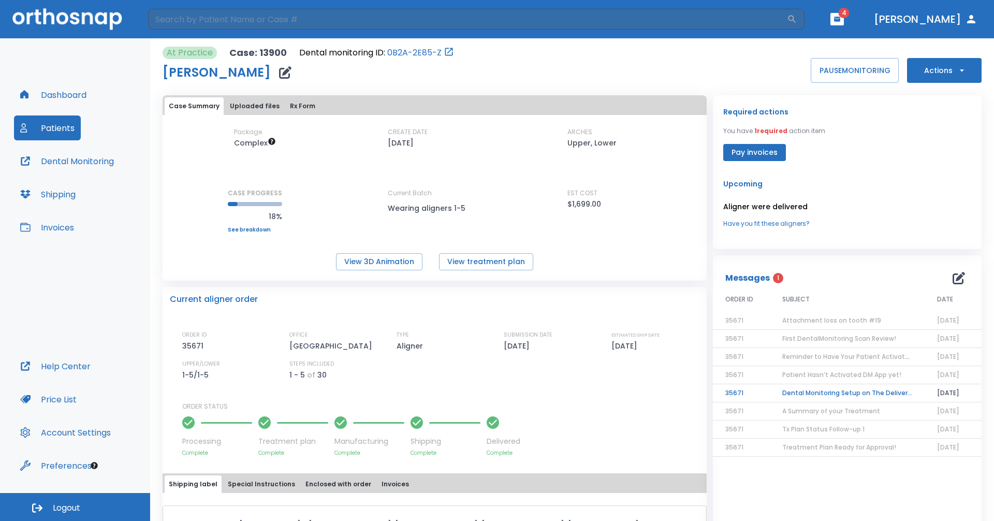
click at [872, 395] on td "Dental Monitoring Setup on The Delivery Day" at bounding box center [847, 393] width 155 height 18
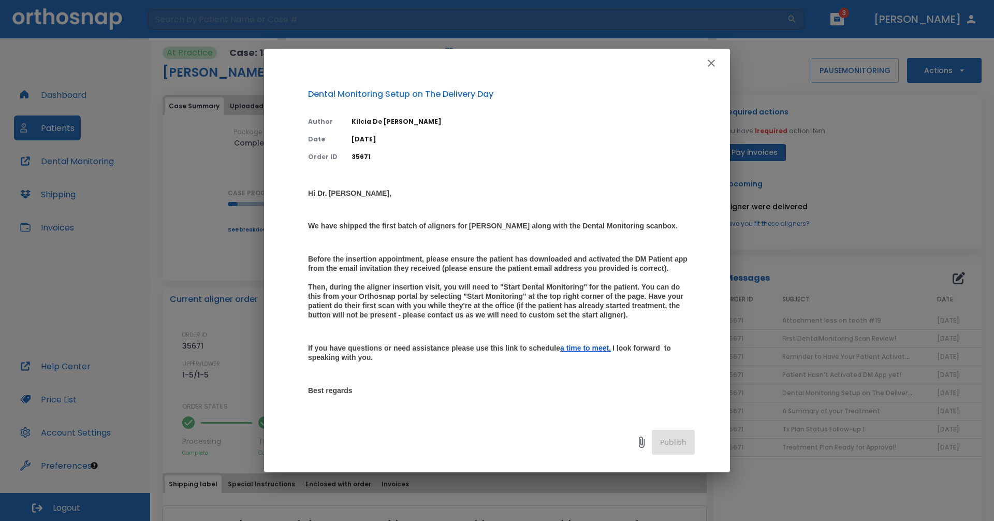
click at [713, 62] on icon "button" at bounding box center [710, 63] width 7 height 7
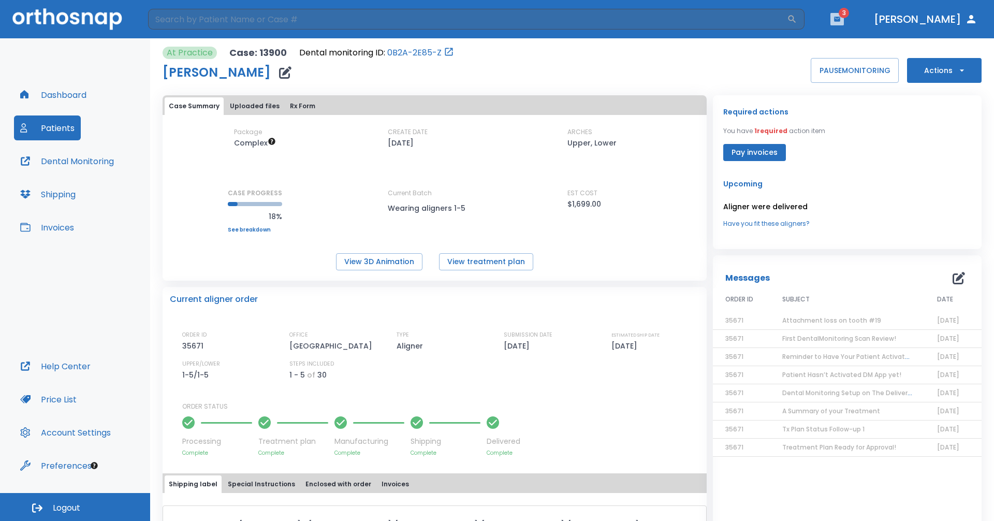
click at [844, 14] on button "button" at bounding box center [836, 19] width 13 height 12
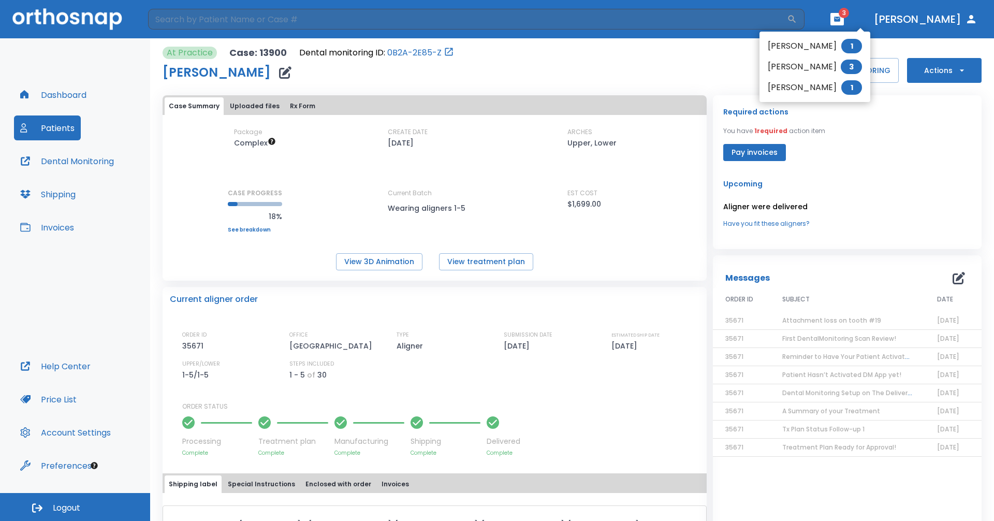
click at [830, 67] on li "Christopher Heath 3" at bounding box center [814, 66] width 111 height 21
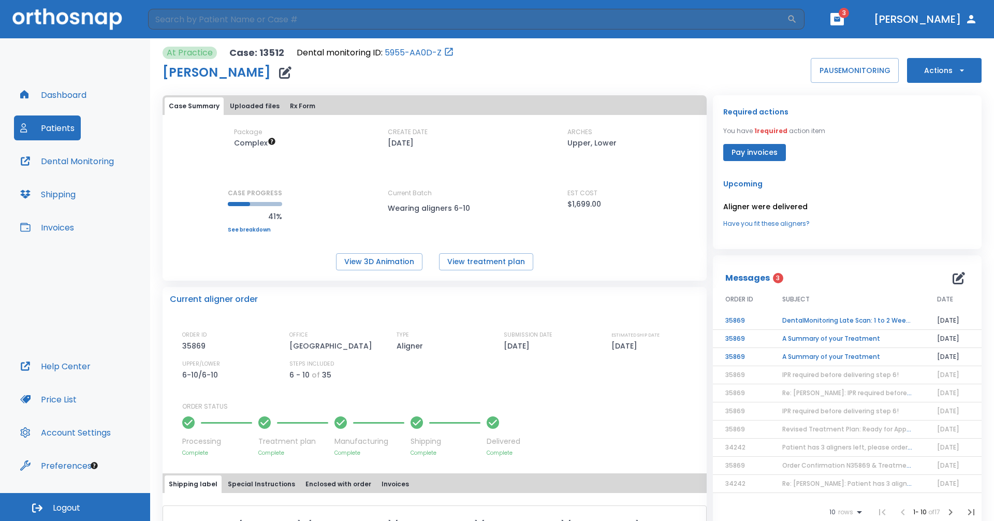
click at [844, 357] on td "A Summary of your Treatment" at bounding box center [847, 357] width 155 height 18
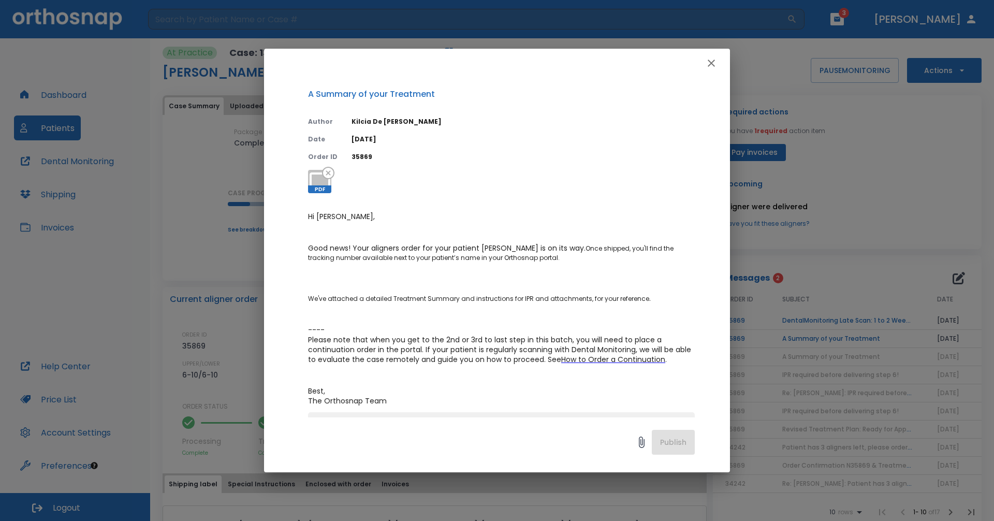
click at [710, 65] on icon "button" at bounding box center [711, 63] width 12 height 12
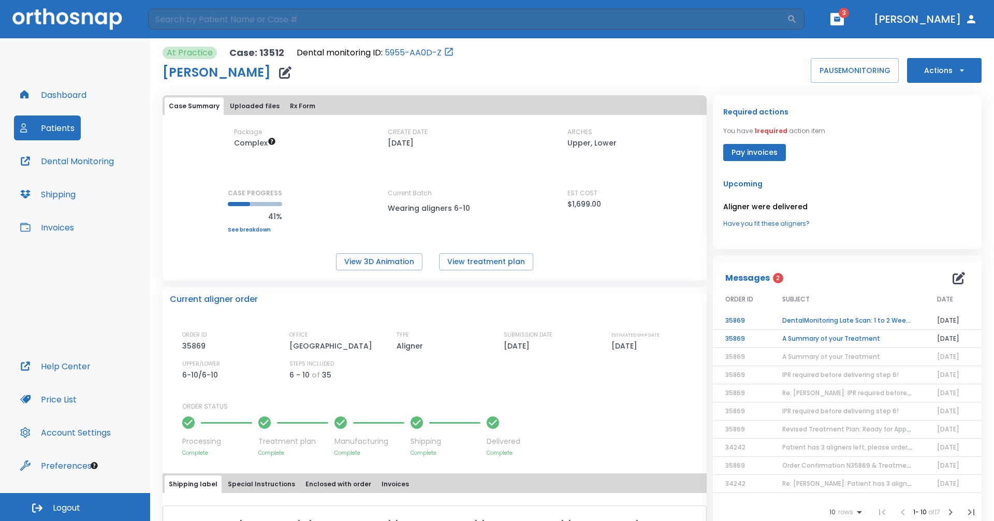
click at [865, 336] on td "A Summary of your Treatment" at bounding box center [847, 339] width 155 height 18
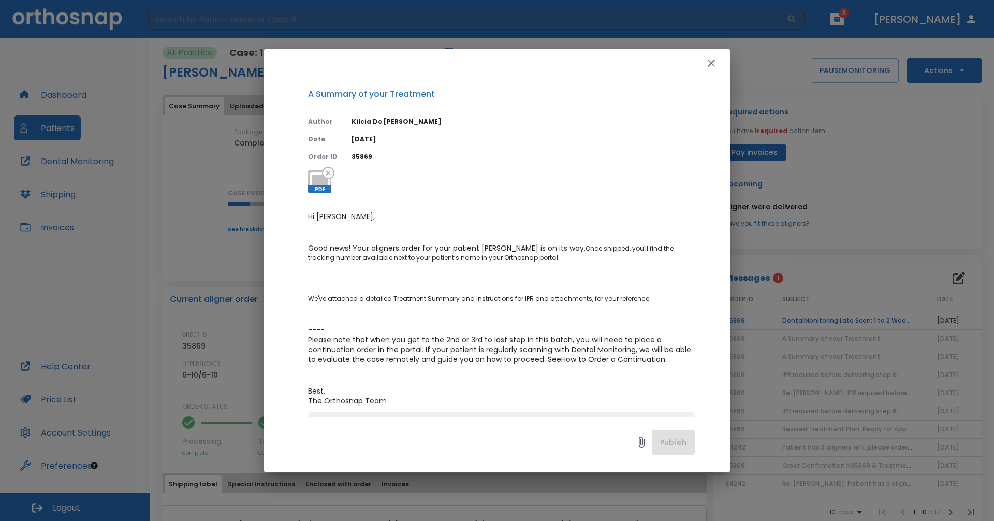
click at [712, 64] on icon "button" at bounding box center [710, 63] width 7 height 7
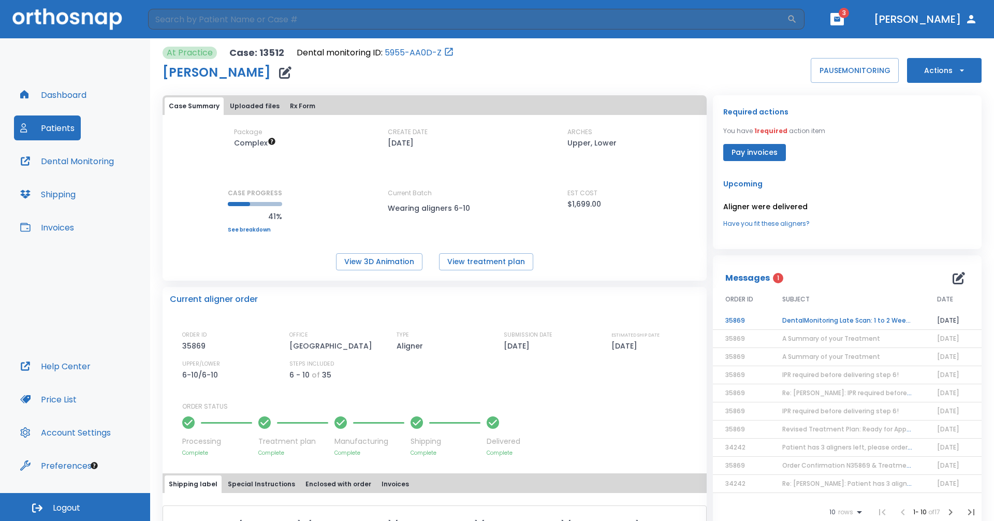
click at [886, 320] on td "DentalMonitoring Late Scan: 1 to 2 Weeks Notification" at bounding box center [847, 321] width 155 height 18
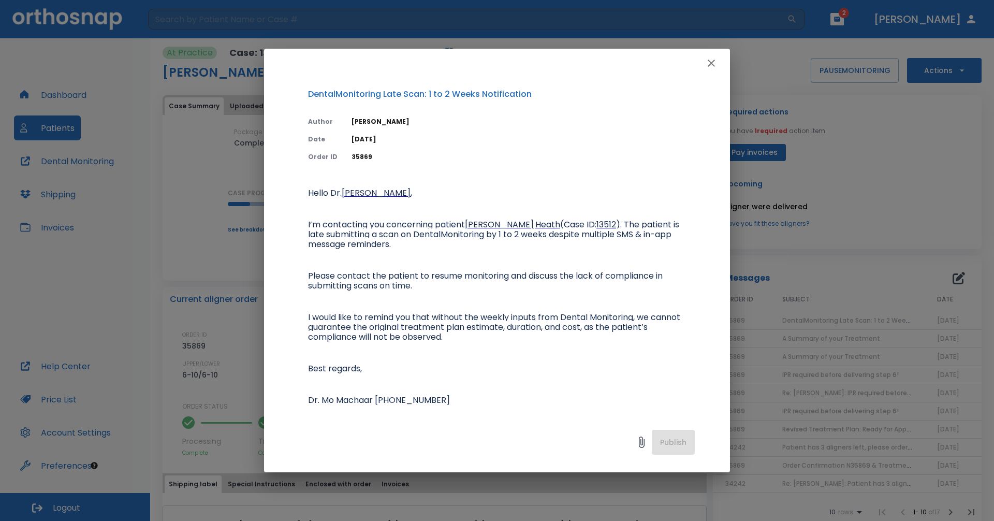
click at [712, 60] on icon "button" at bounding box center [711, 63] width 12 height 12
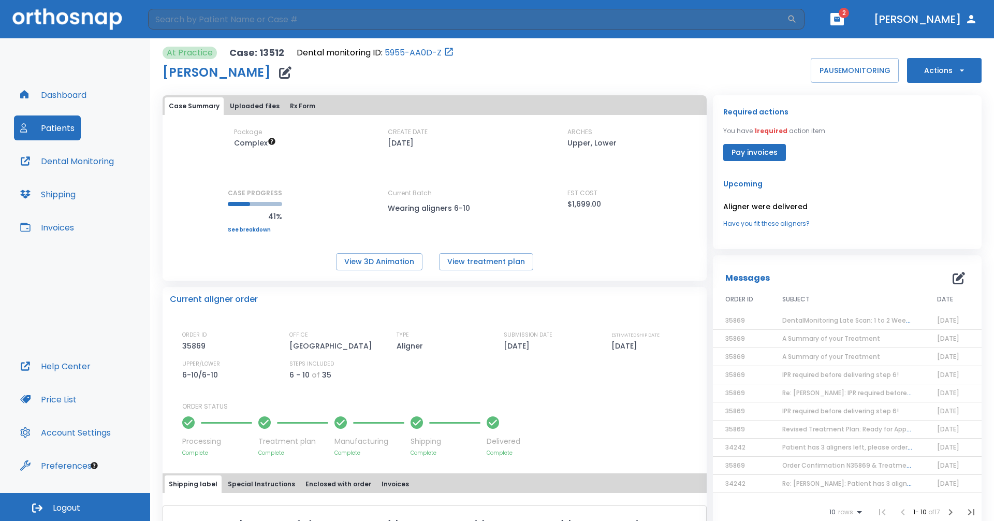
click at [840, 17] on icon "button" at bounding box center [837, 19] width 6 height 5
click at [830, 58] on li "Collin Whalen 1" at bounding box center [815, 63] width 110 height 21
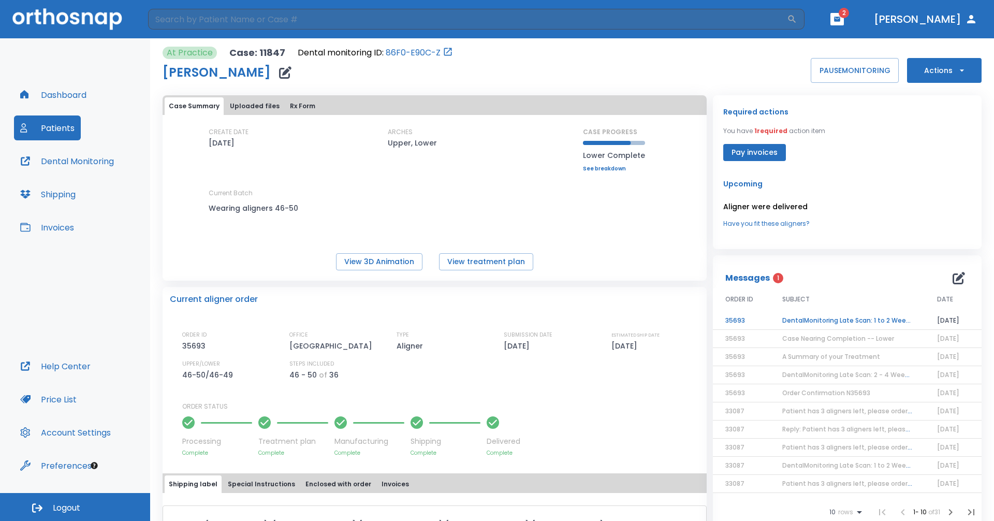
click at [844, 320] on td "DentalMonitoring Late Scan: 1 to 2 Weeks Notification" at bounding box center [847, 321] width 155 height 18
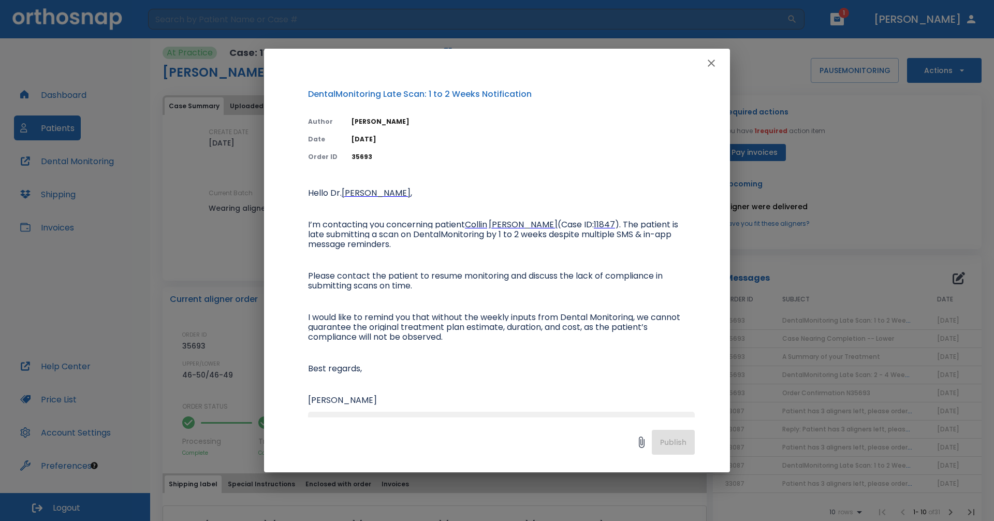
click at [714, 66] on icon "button" at bounding box center [710, 63] width 7 height 7
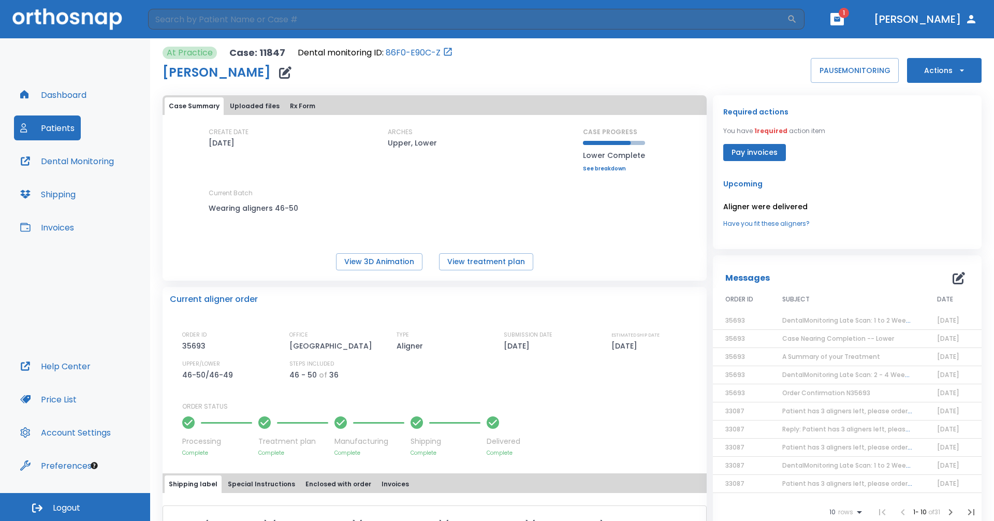
click at [844, 21] on button "button" at bounding box center [836, 19] width 13 height 12
click at [805, 45] on li "Ariana Weismore 1" at bounding box center [819, 46] width 110 height 21
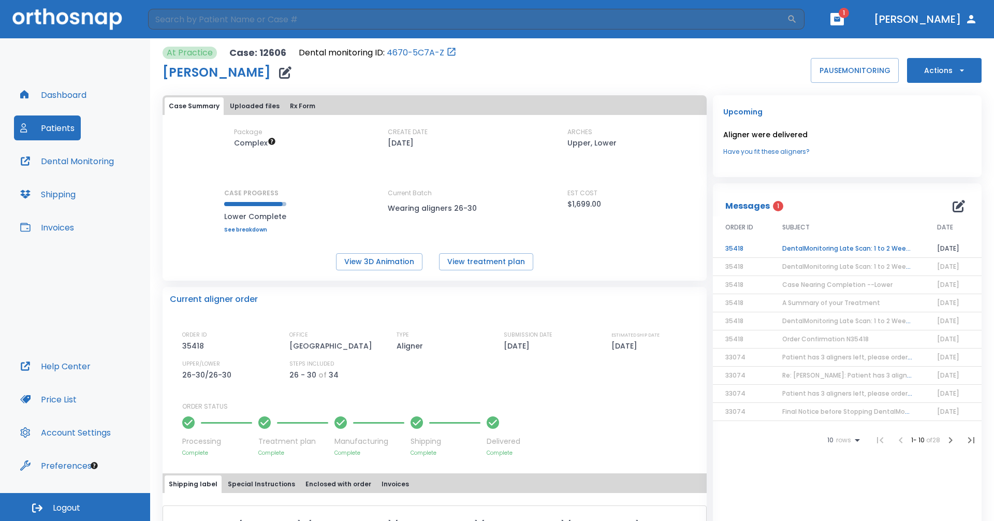
click at [857, 250] on td "DentalMonitoring Late Scan: 1 to 2 Weeks Notification" at bounding box center [847, 249] width 155 height 18
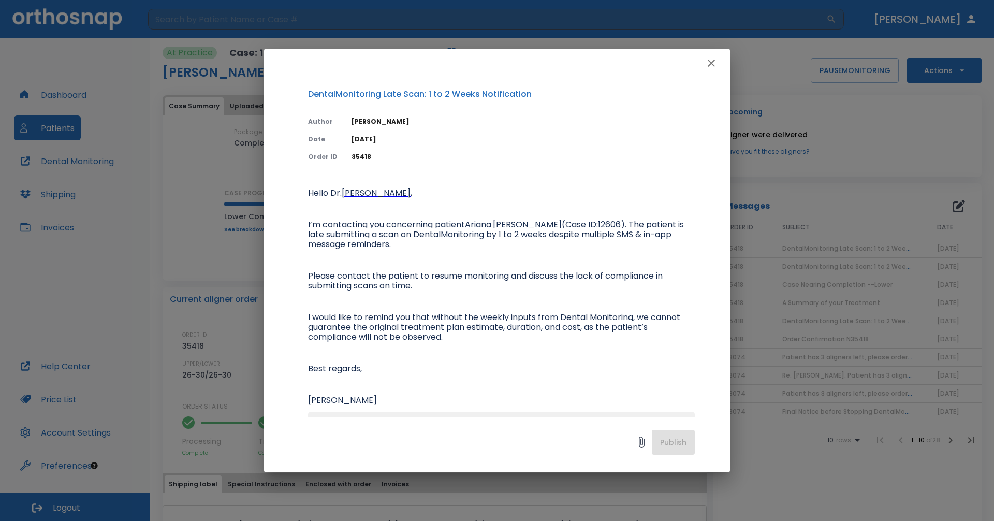
click at [717, 66] on button "button" at bounding box center [711, 63] width 21 height 21
